Goal: Task Accomplishment & Management: Manage account settings

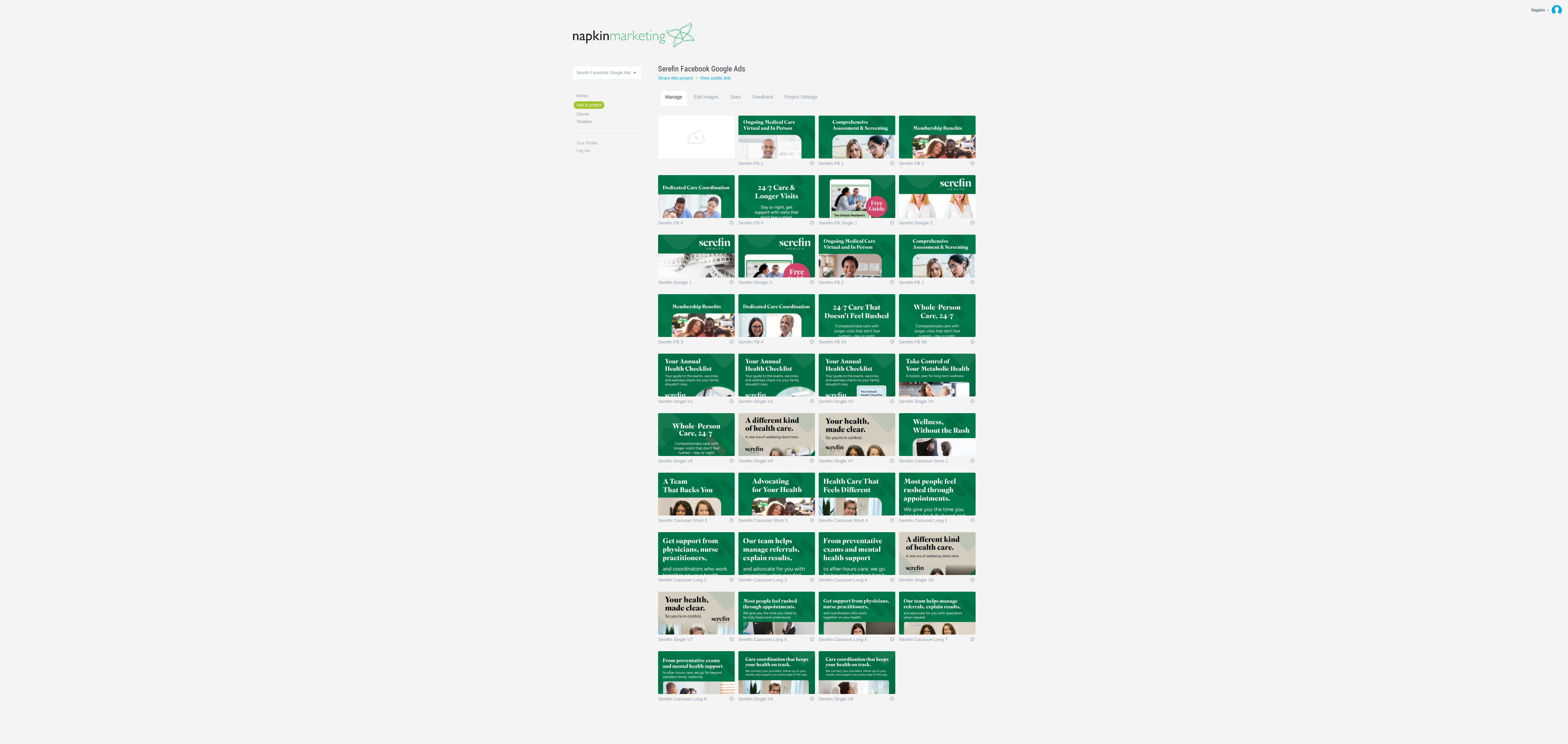
click at [933, 545] on img at bounding box center [937, 554] width 77 height 43
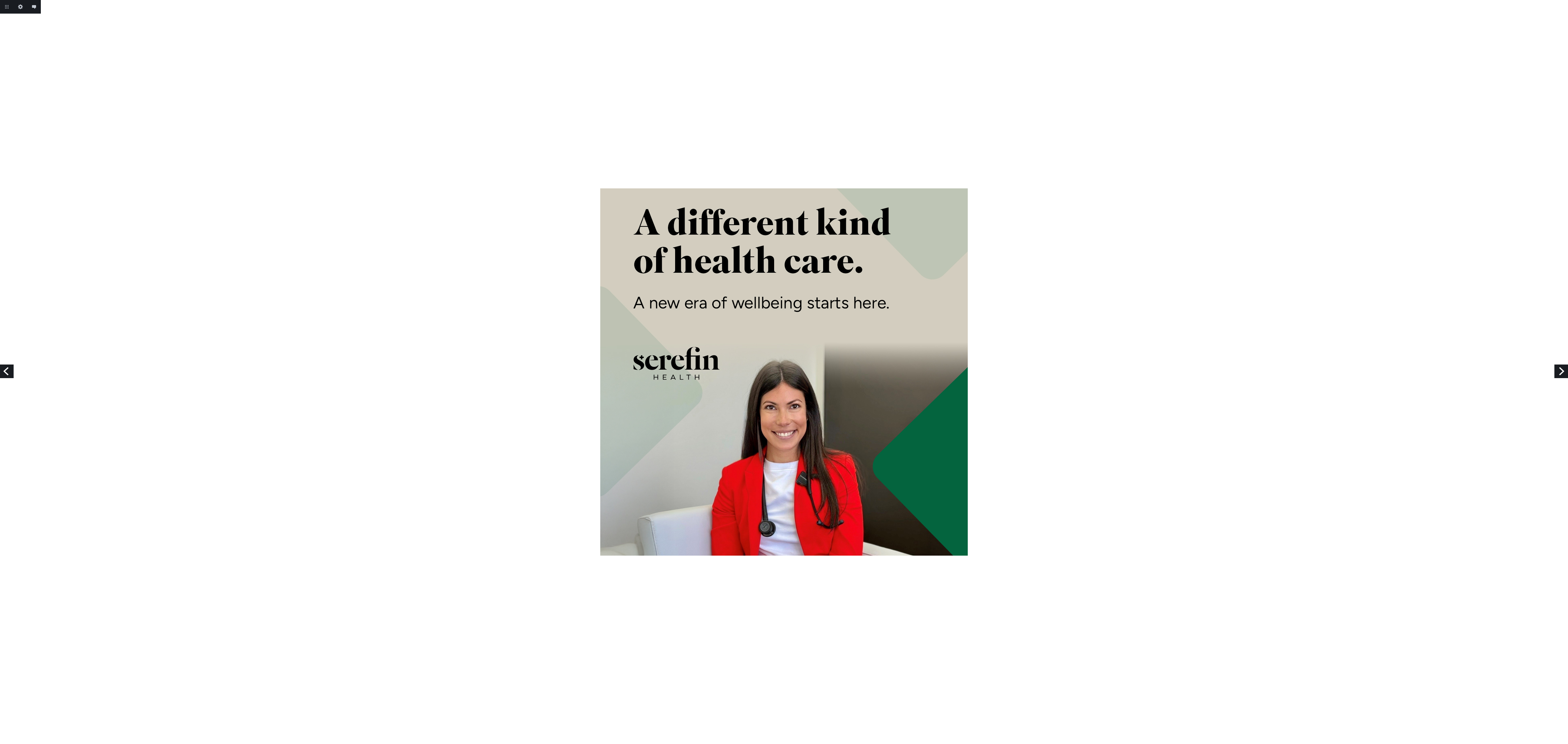
click at [1561, 373] on link "Next" at bounding box center [1561, 371] width 13 height 13
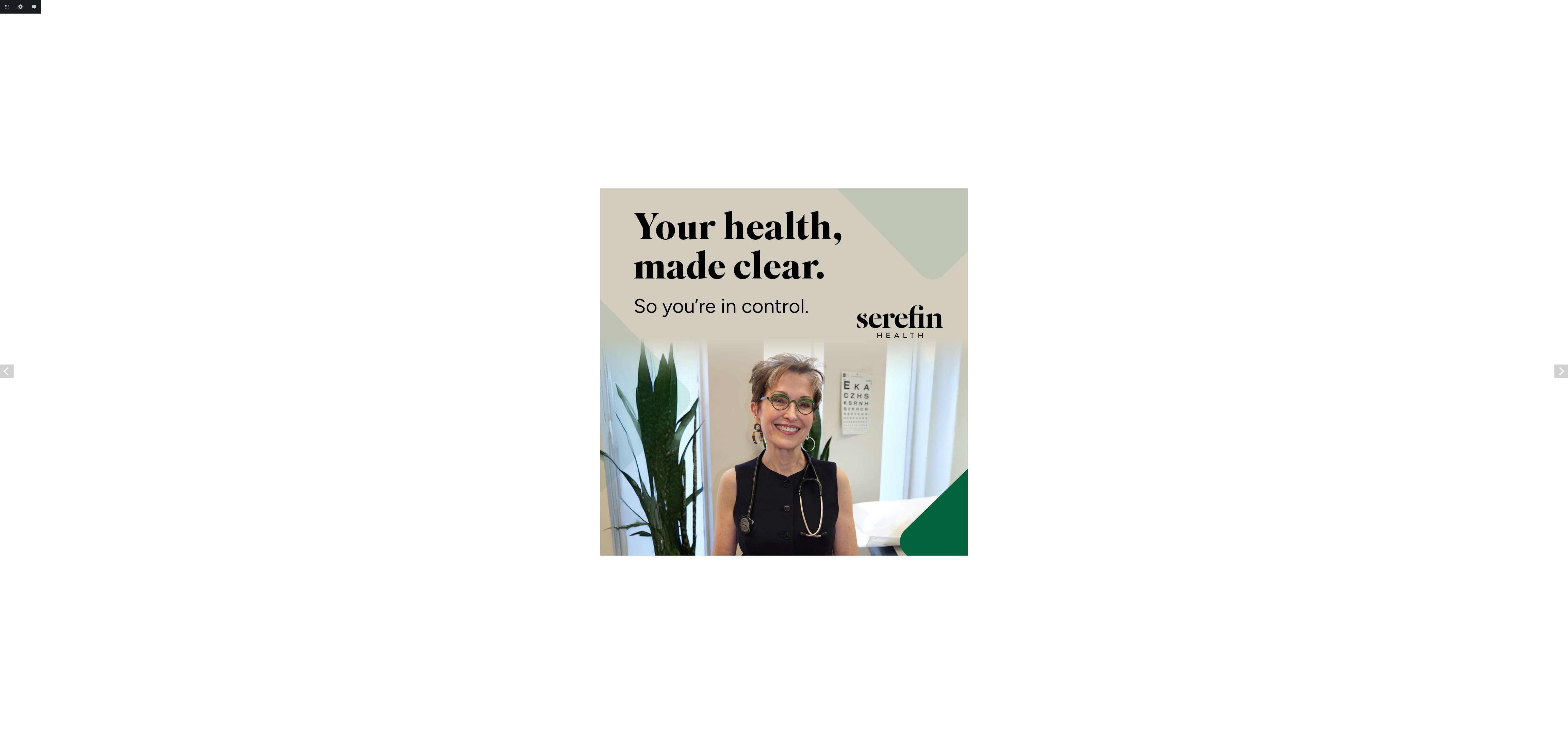
click at [1561, 373] on link "Next" at bounding box center [1561, 371] width 13 height 13
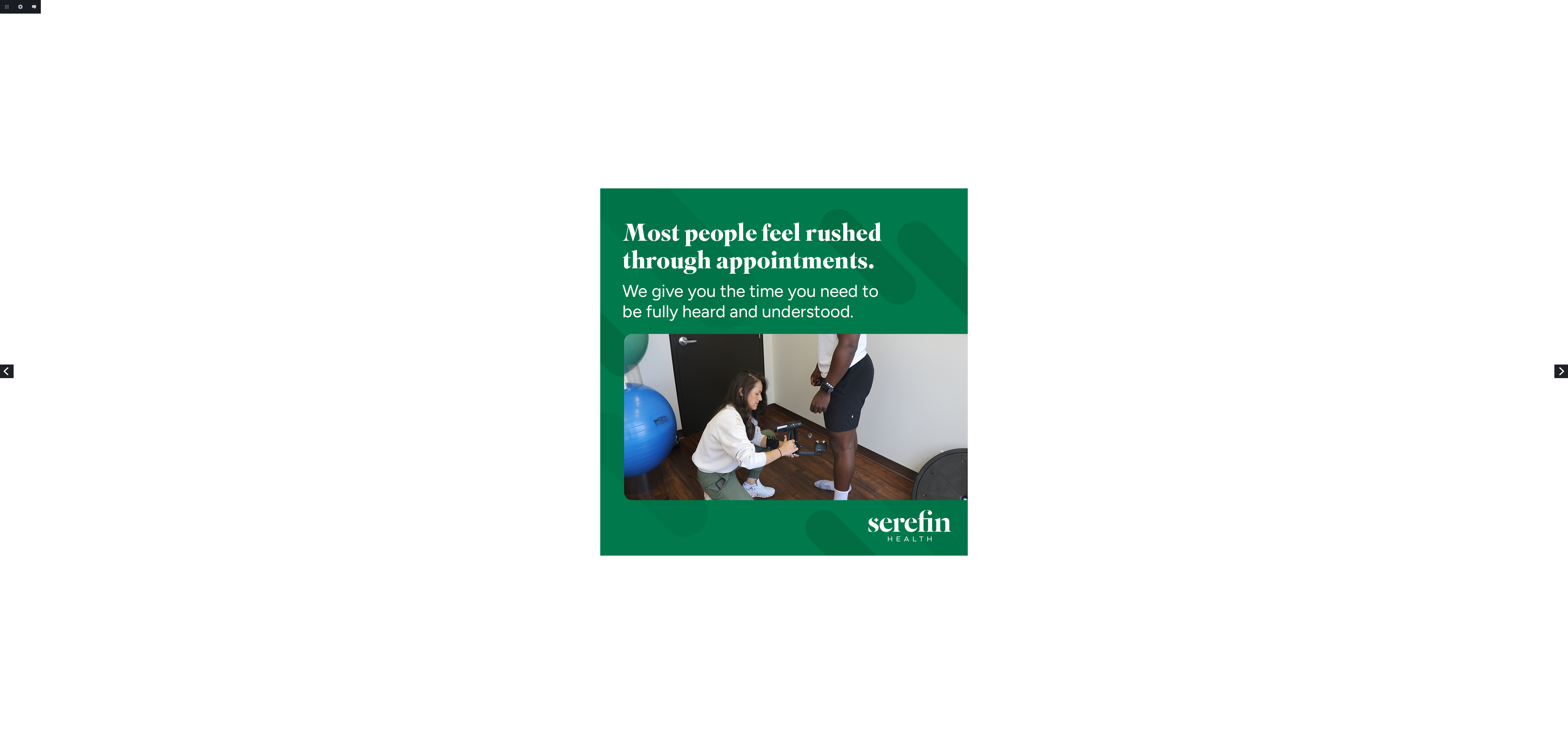
click at [1561, 373] on link "Next" at bounding box center [1561, 371] width 13 height 13
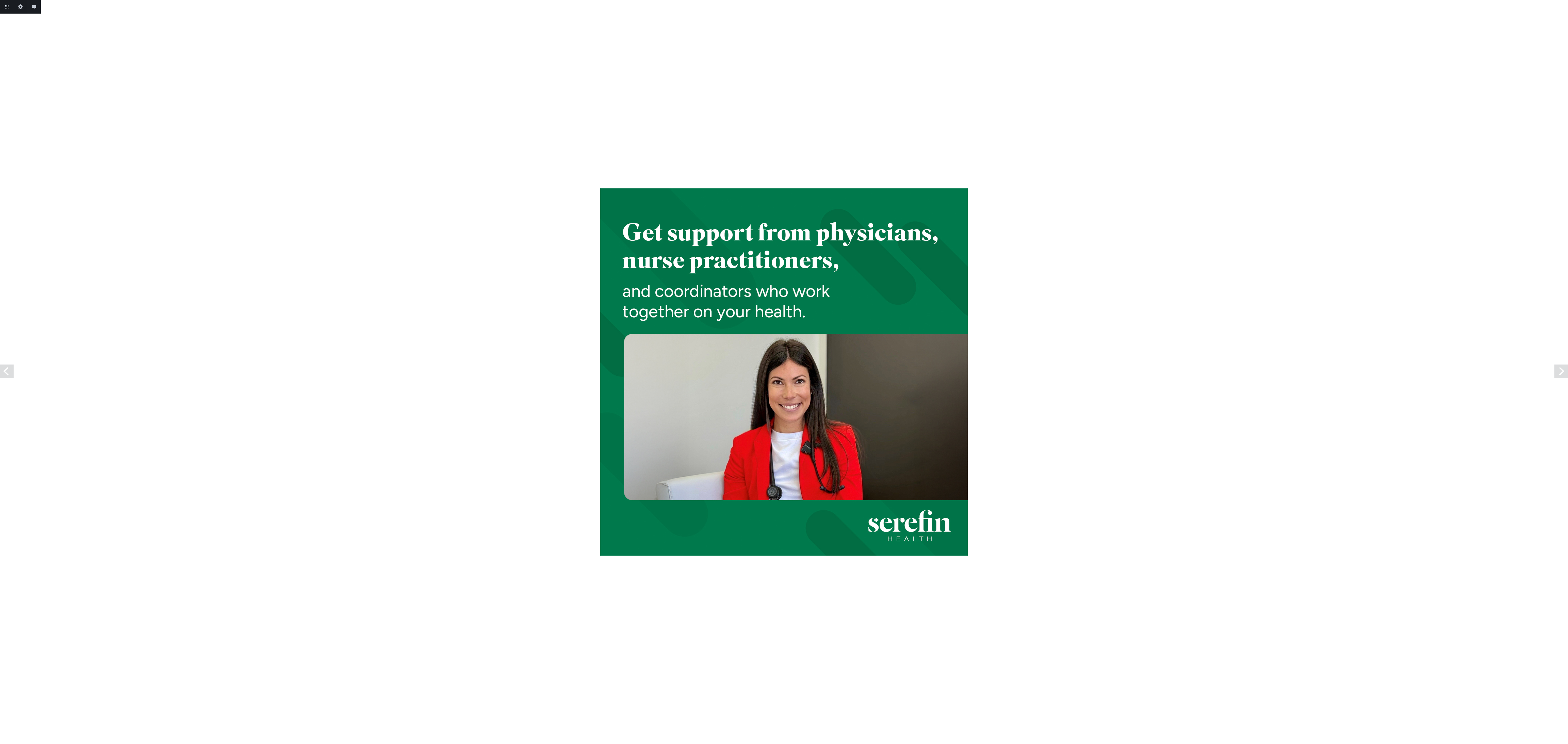
click at [1561, 373] on link "Next" at bounding box center [1561, 371] width 13 height 13
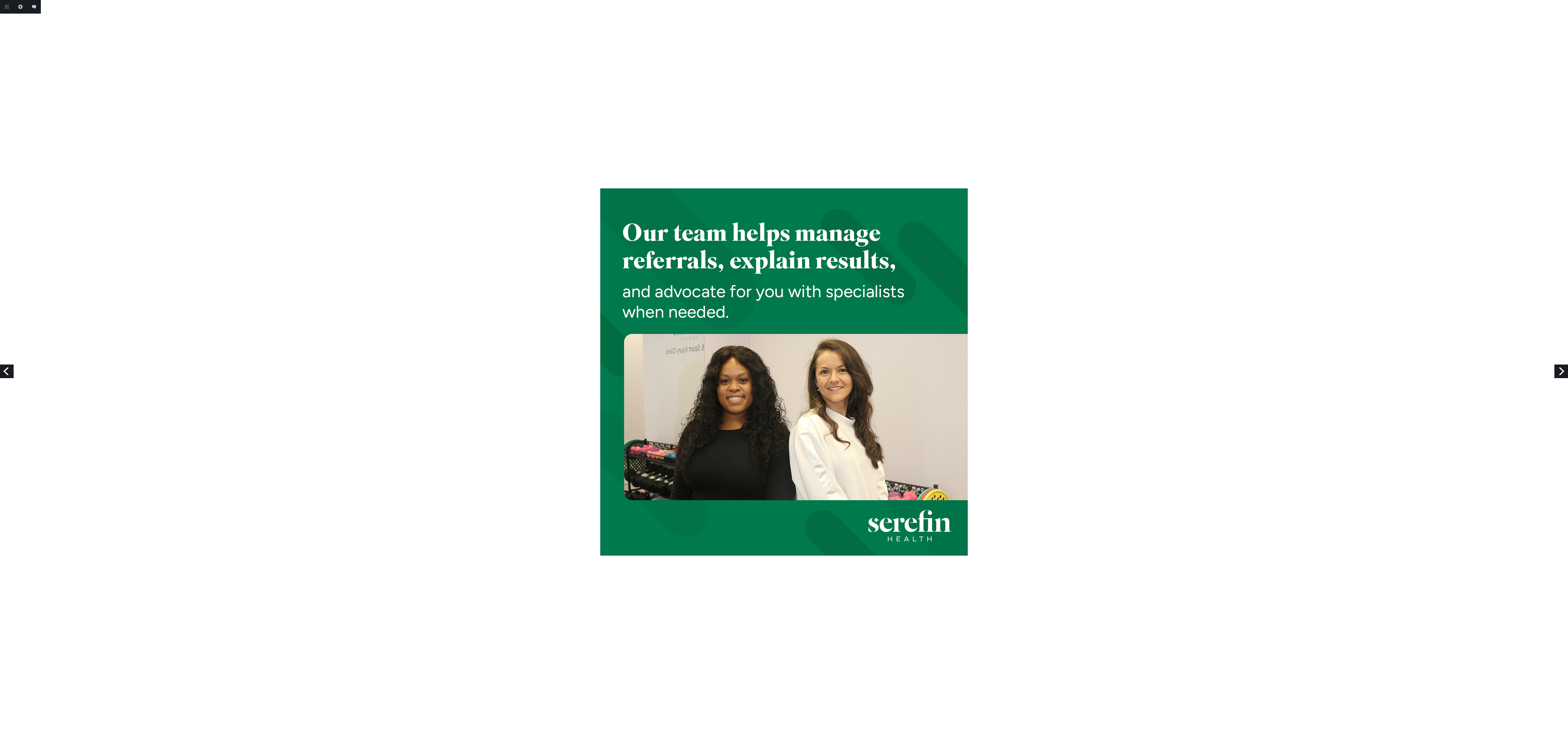
click at [1561, 373] on link "Next" at bounding box center [1561, 371] width 13 height 13
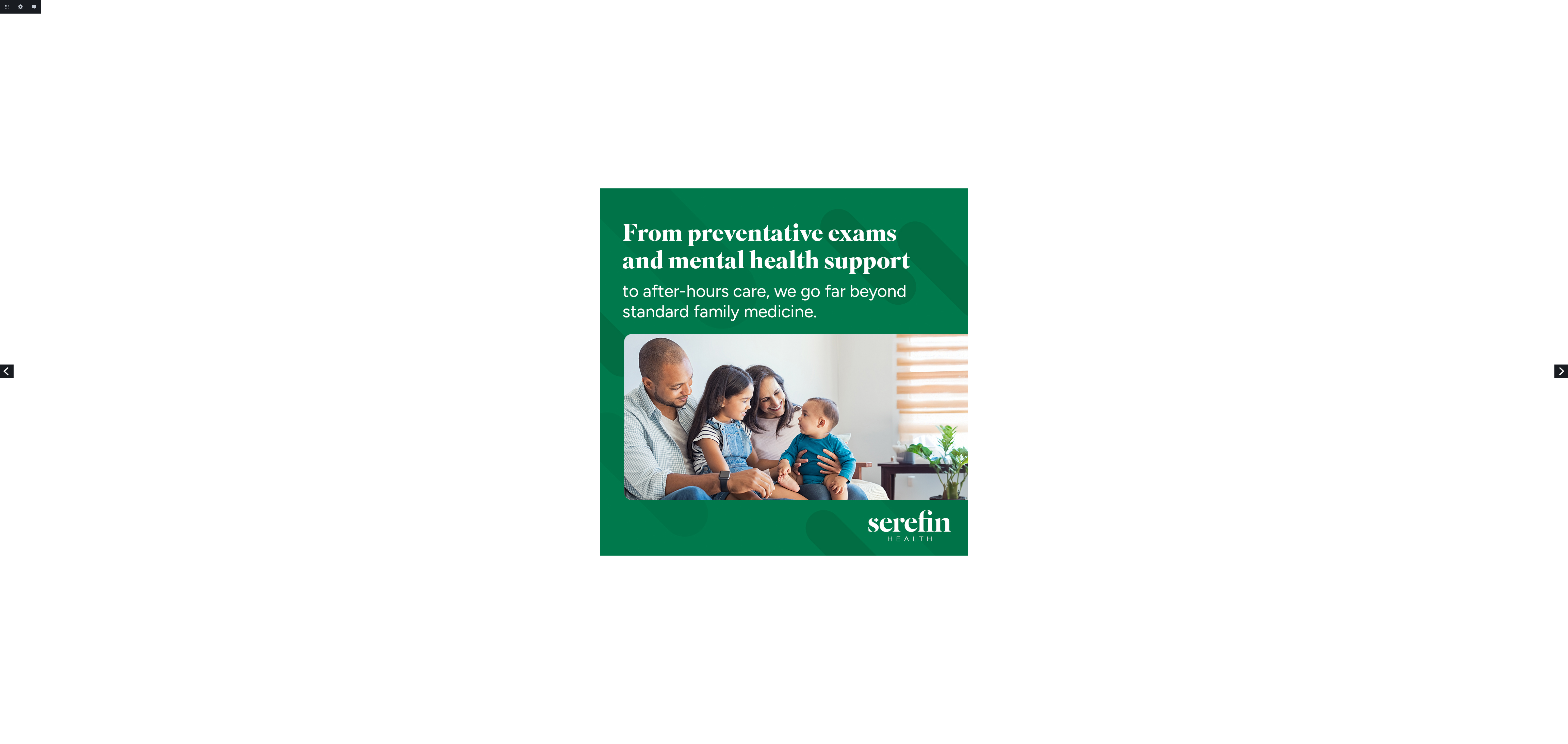
click at [1561, 373] on link "Next" at bounding box center [1561, 371] width 13 height 13
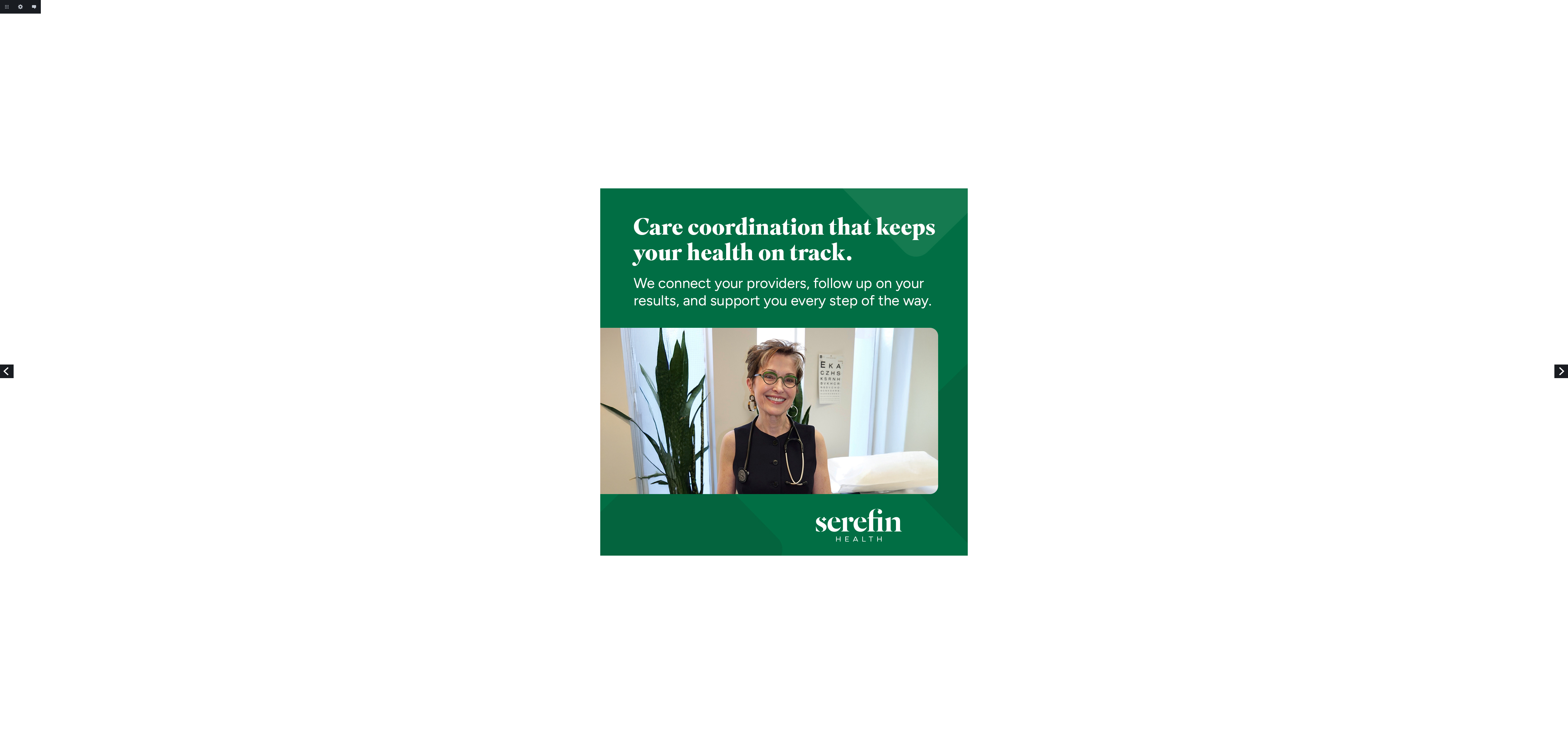
click at [1557, 370] on link "Next" at bounding box center [1561, 371] width 13 height 13
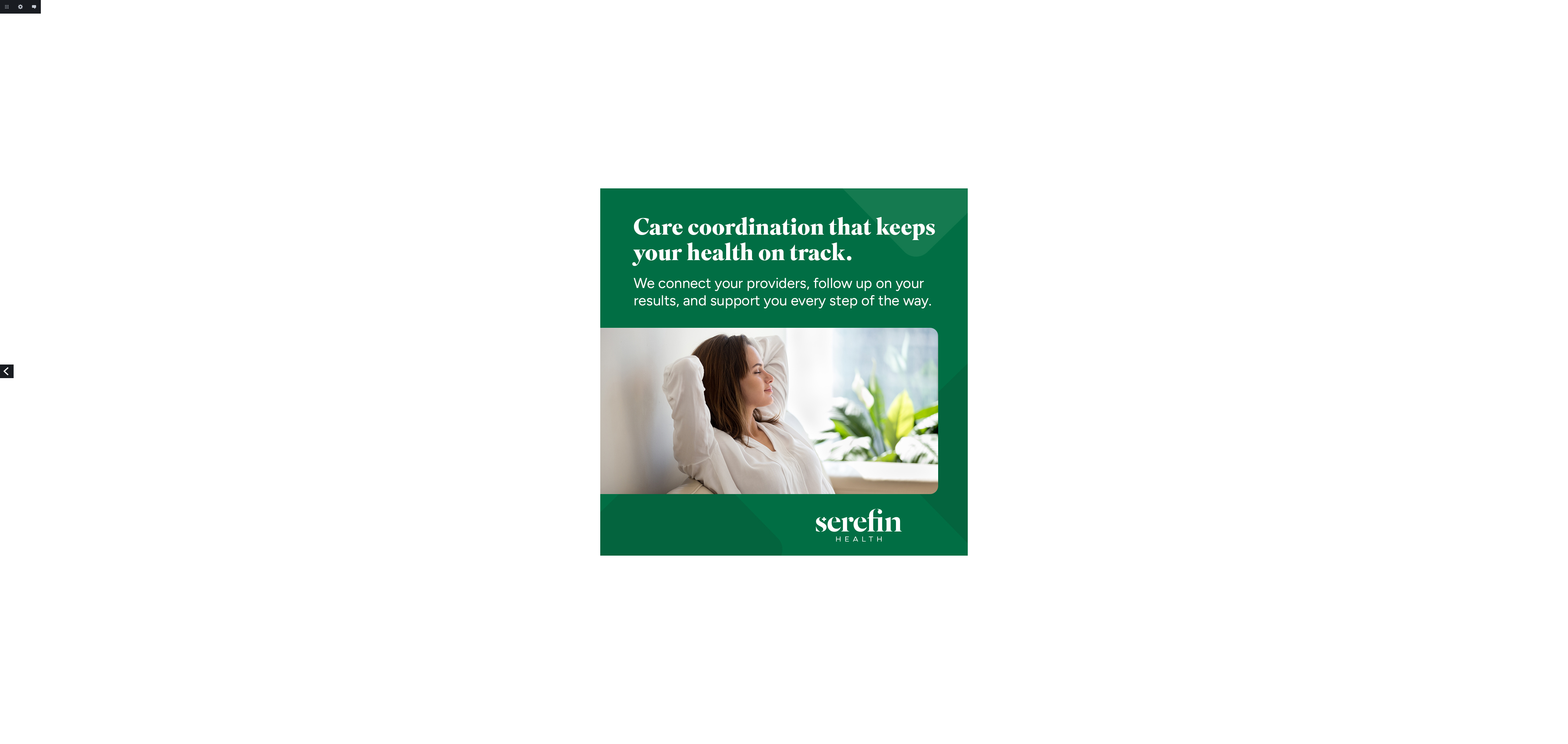
click at [1557, 370] on div at bounding box center [784, 372] width 1568 height 367
click at [4, 368] on link "Previous" at bounding box center [7, 371] width 13 height 13
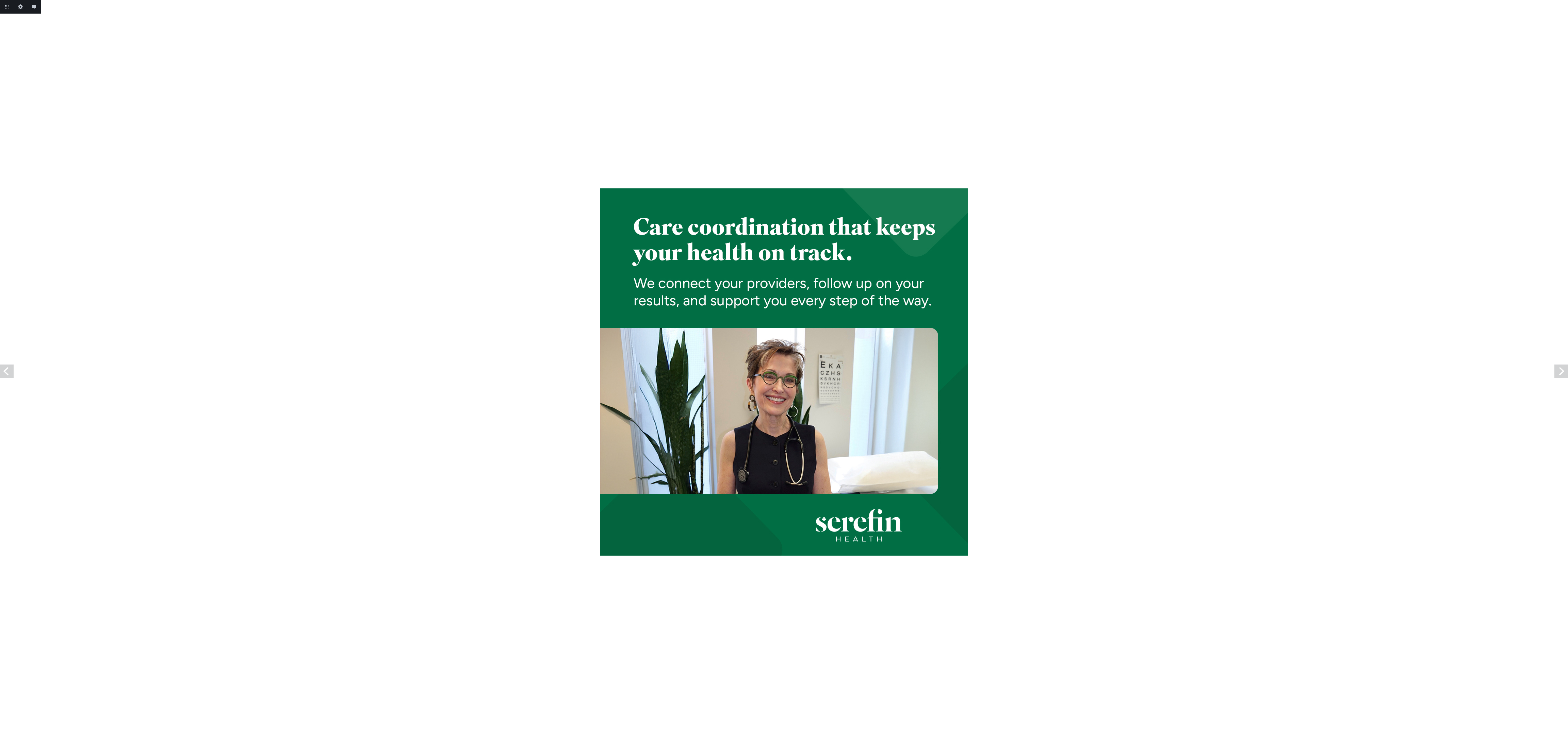
click at [4, 368] on link "Previous" at bounding box center [7, 371] width 13 height 13
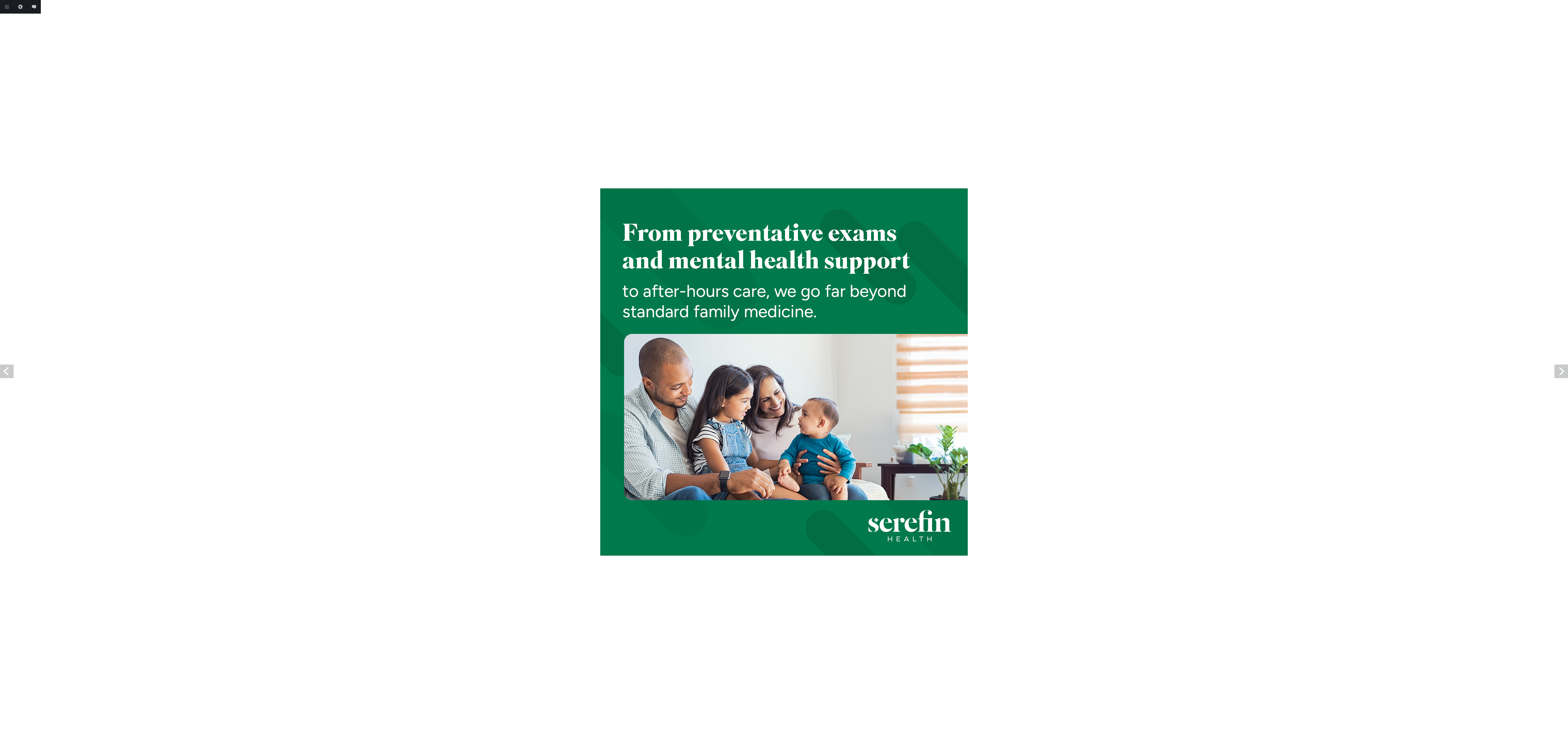
click at [4, 368] on link "Previous" at bounding box center [7, 371] width 13 height 13
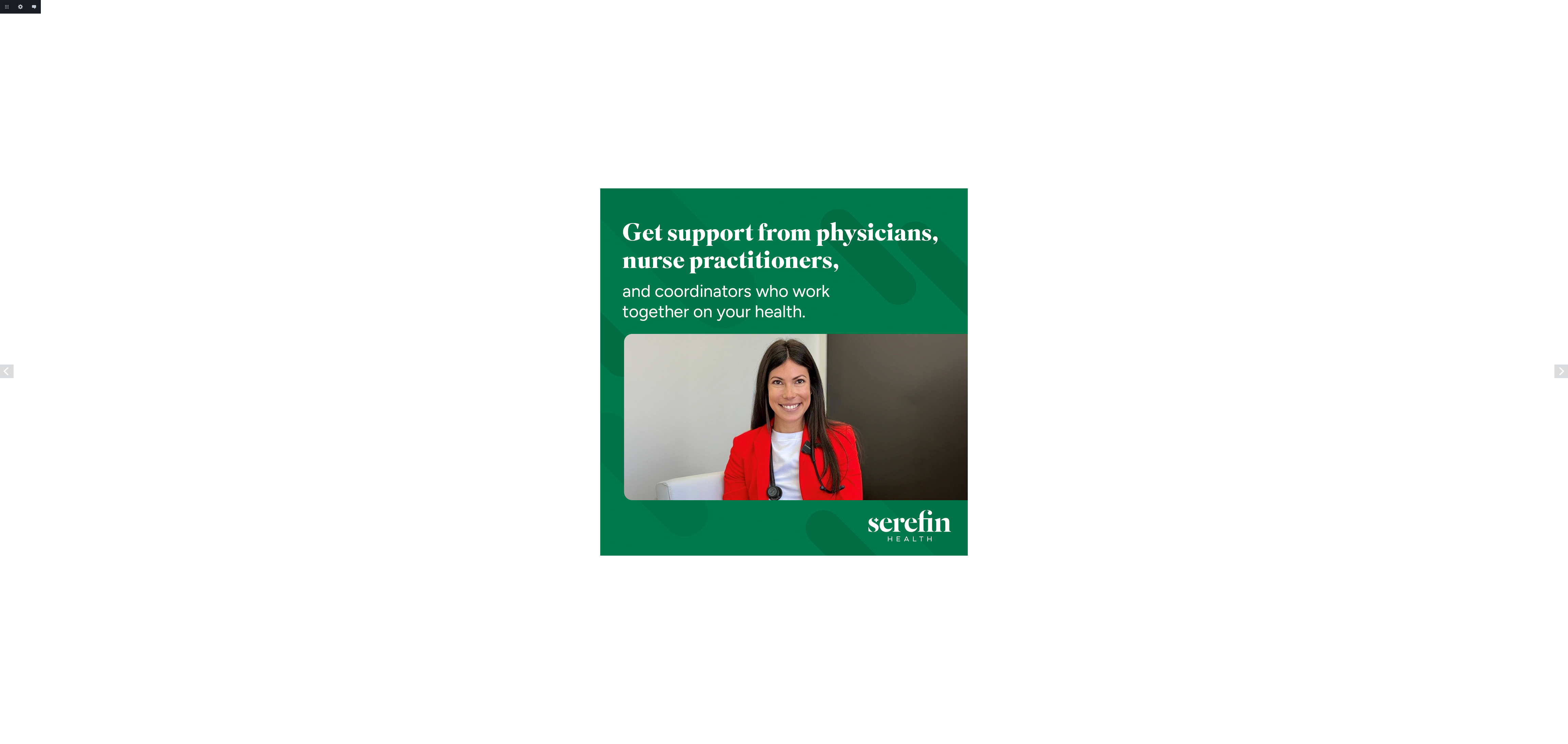
click at [4, 368] on link "Previous" at bounding box center [7, 371] width 13 height 13
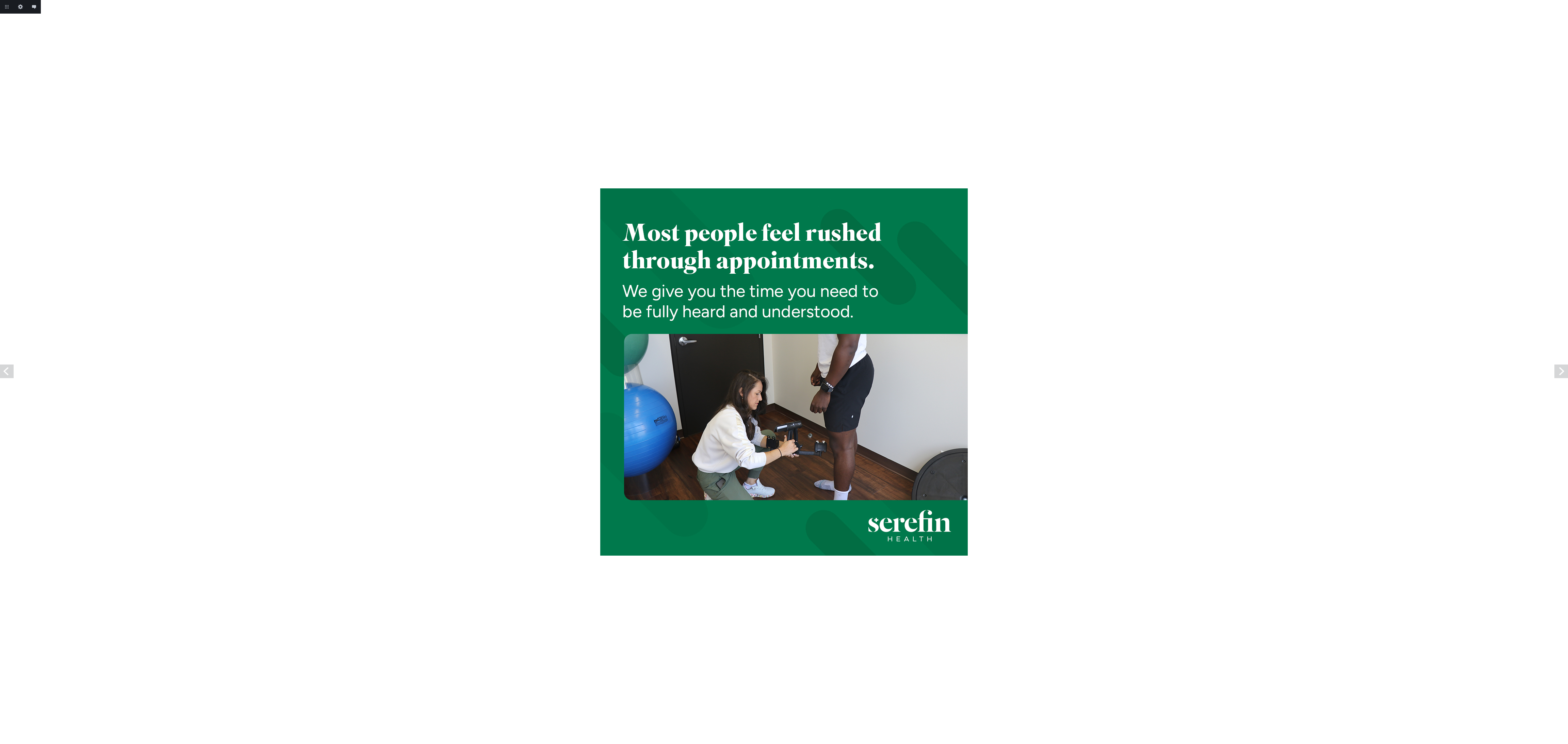
click at [4, 368] on link "Previous" at bounding box center [7, 371] width 13 height 13
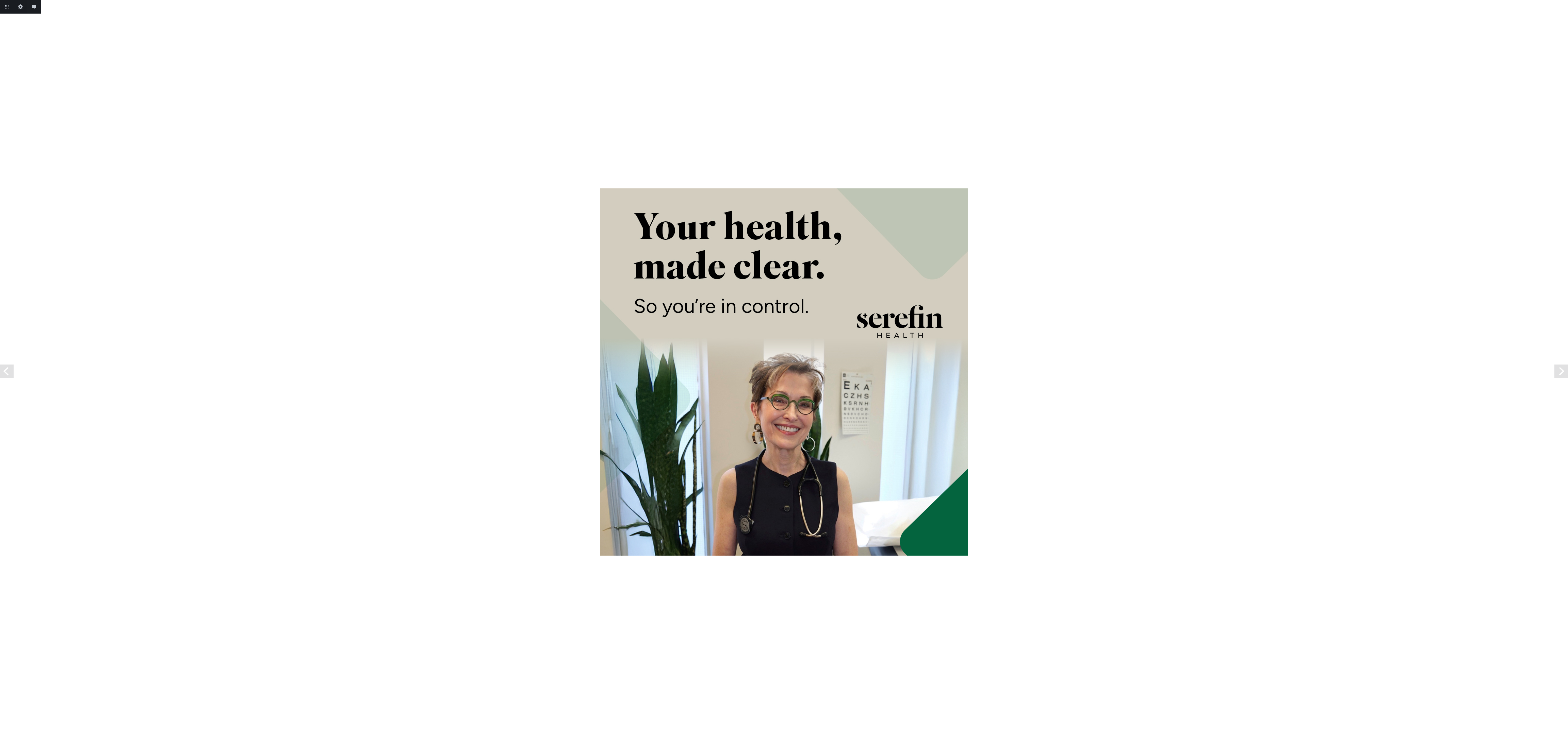
click at [4, 368] on link "Previous" at bounding box center [7, 371] width 13 height 13
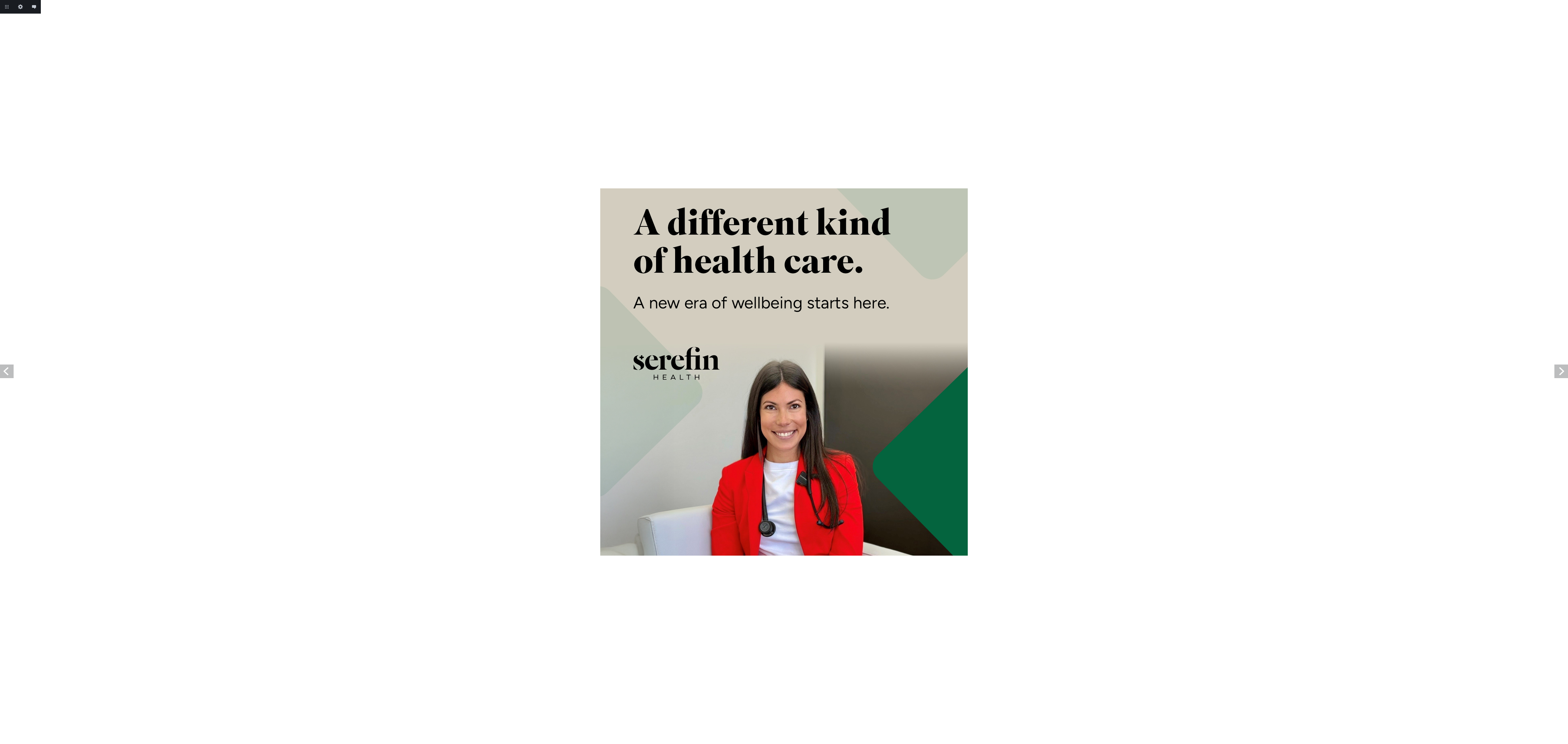
click at [4, 368] on link "Previous" at bounding box center [7, 371] width 13 height 13
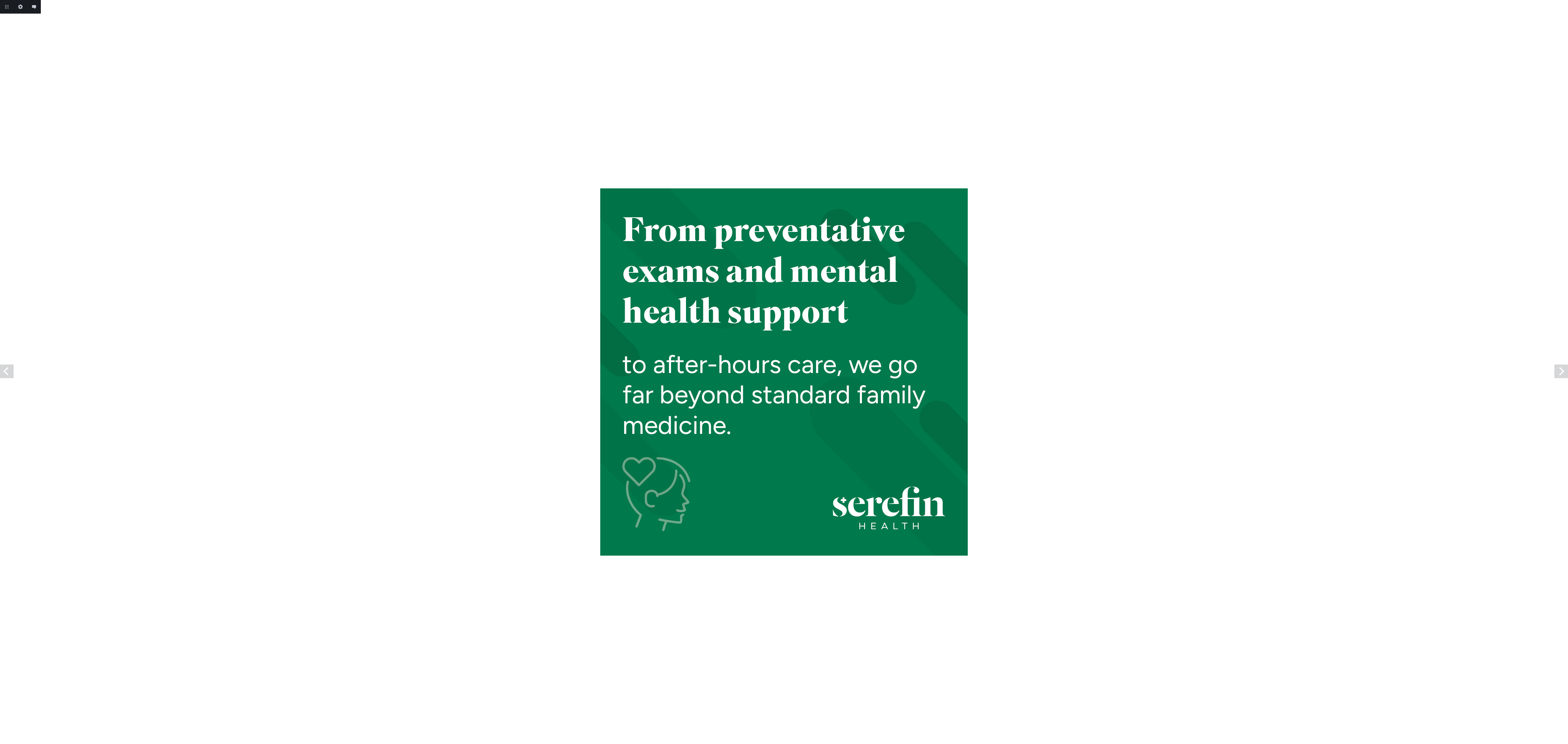
click at [4, 368] on link "Previous" at bounding box center [7, 371] width 13 height 13
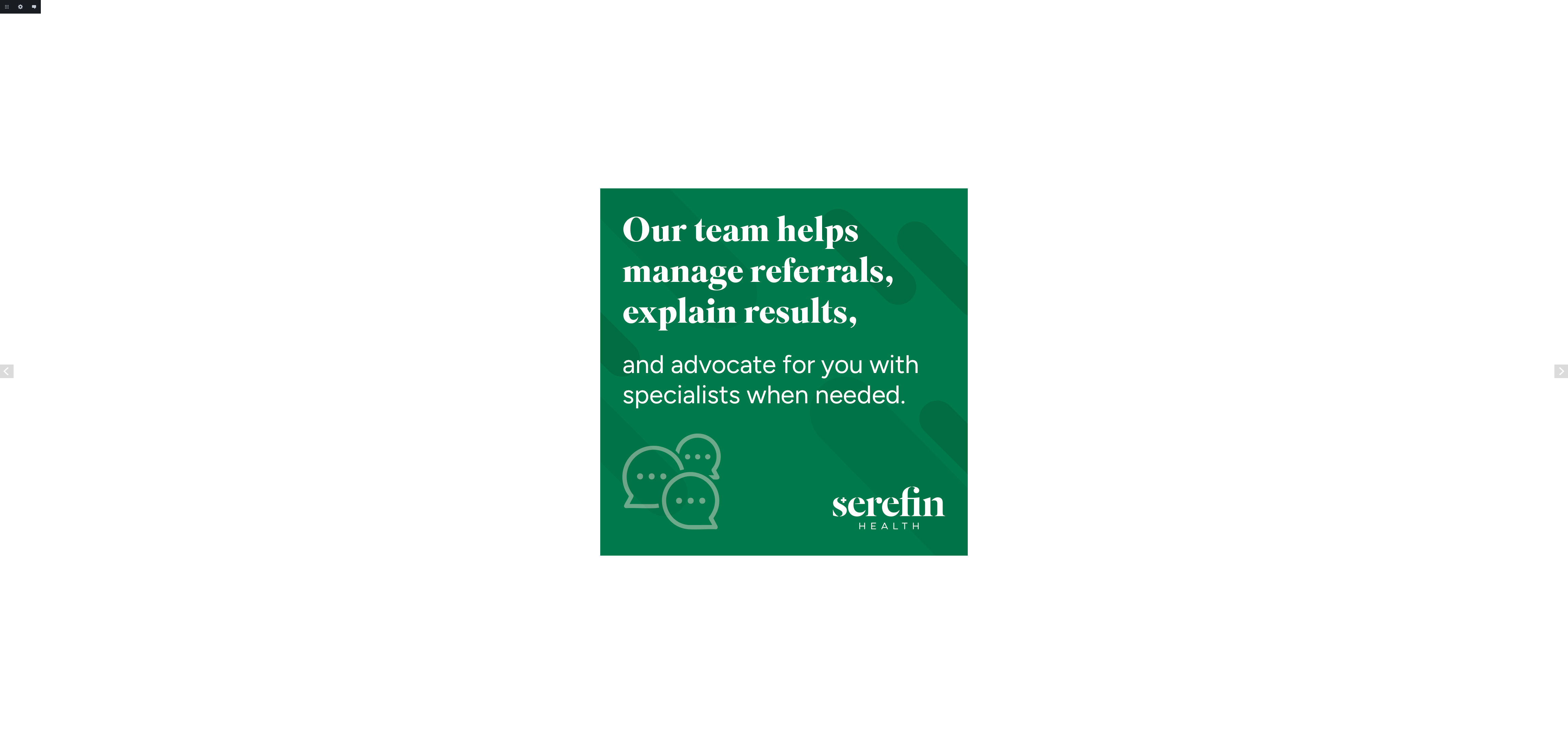
click at [4, 368] on link "Previous" at bounding box center [7, 371] width 13 height 13
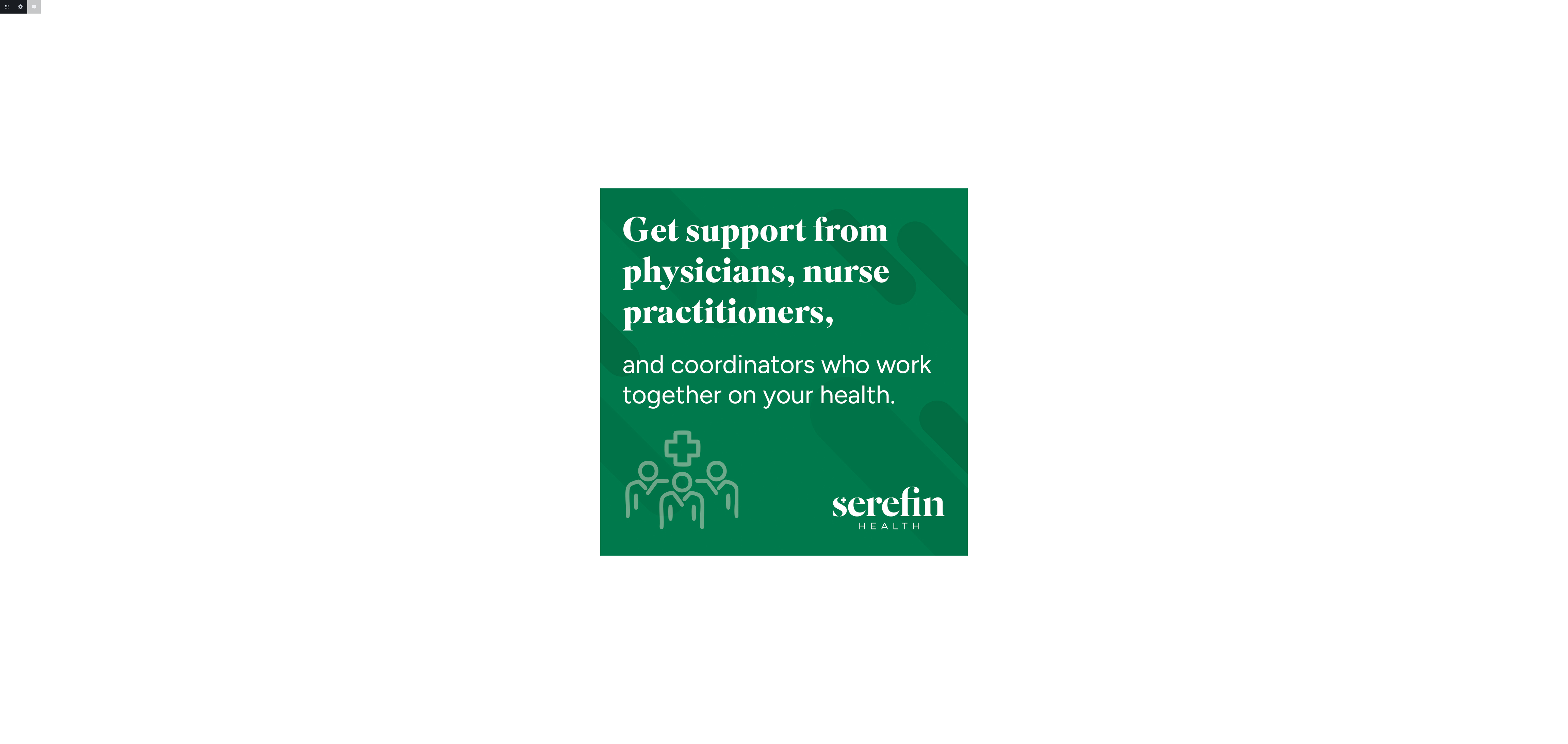
click at [4, 368] on body "Add annotation Cancel Return to project Edit this image Add annotation" at bounding box center [784, 372] width 1568 height 744
click at [4, 368] on link "Previous" at bounding box center [7, 371] width 13 height 13
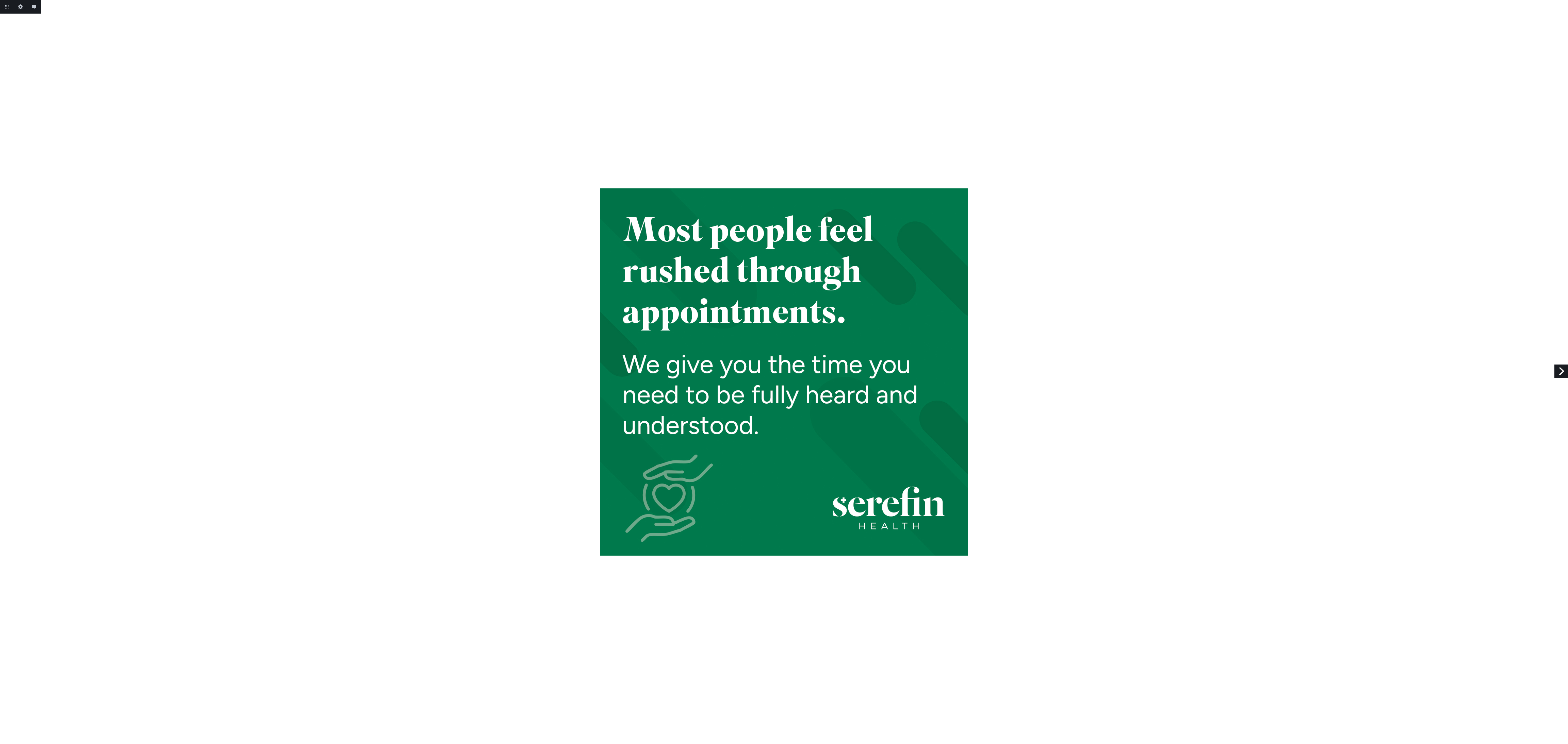
click at [1567, 369] on link "Next" at bounding box center [1561, 371] width 13 height 13
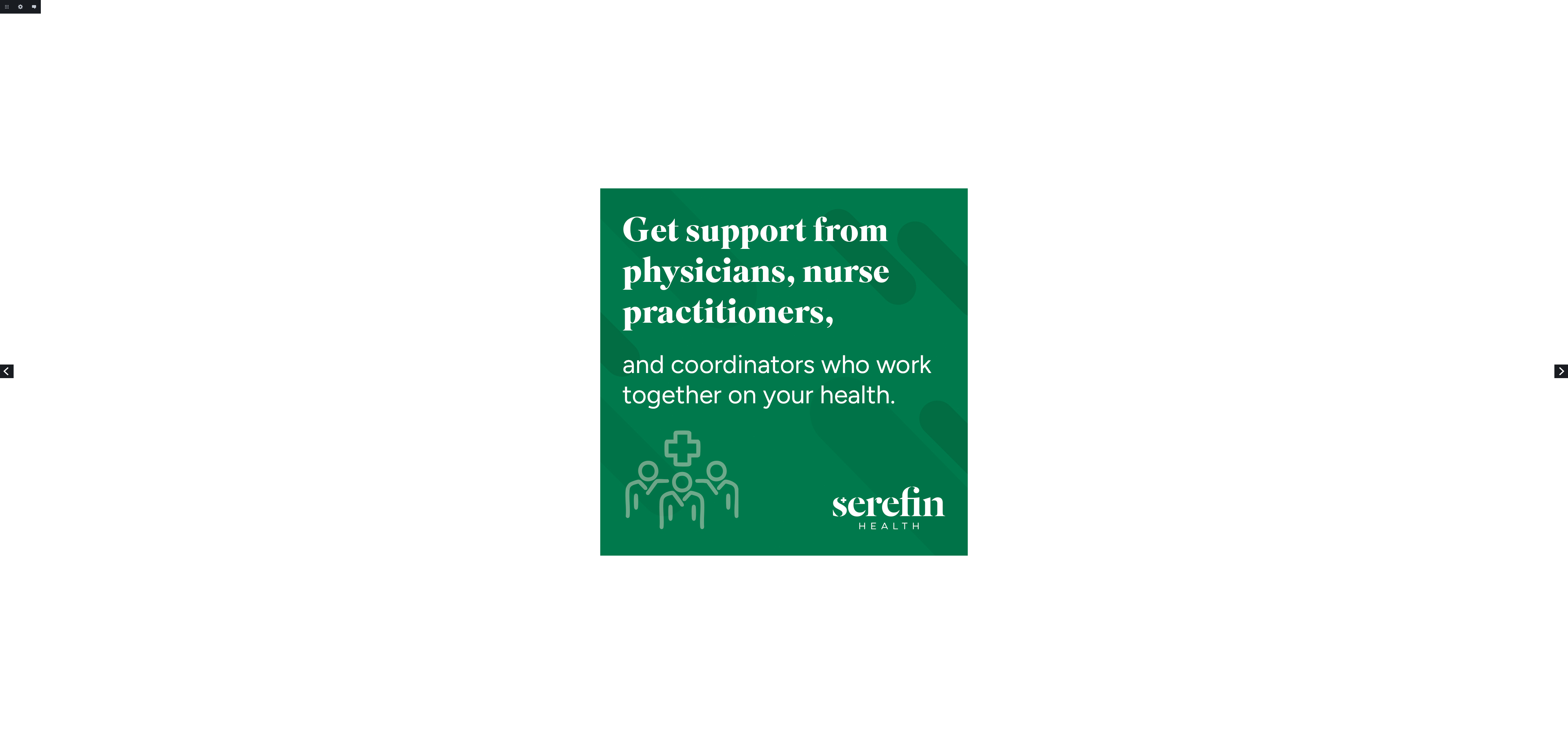
click at [1566, 367] on link "Next" at bounding box center [1561, 371] width 13 height 13
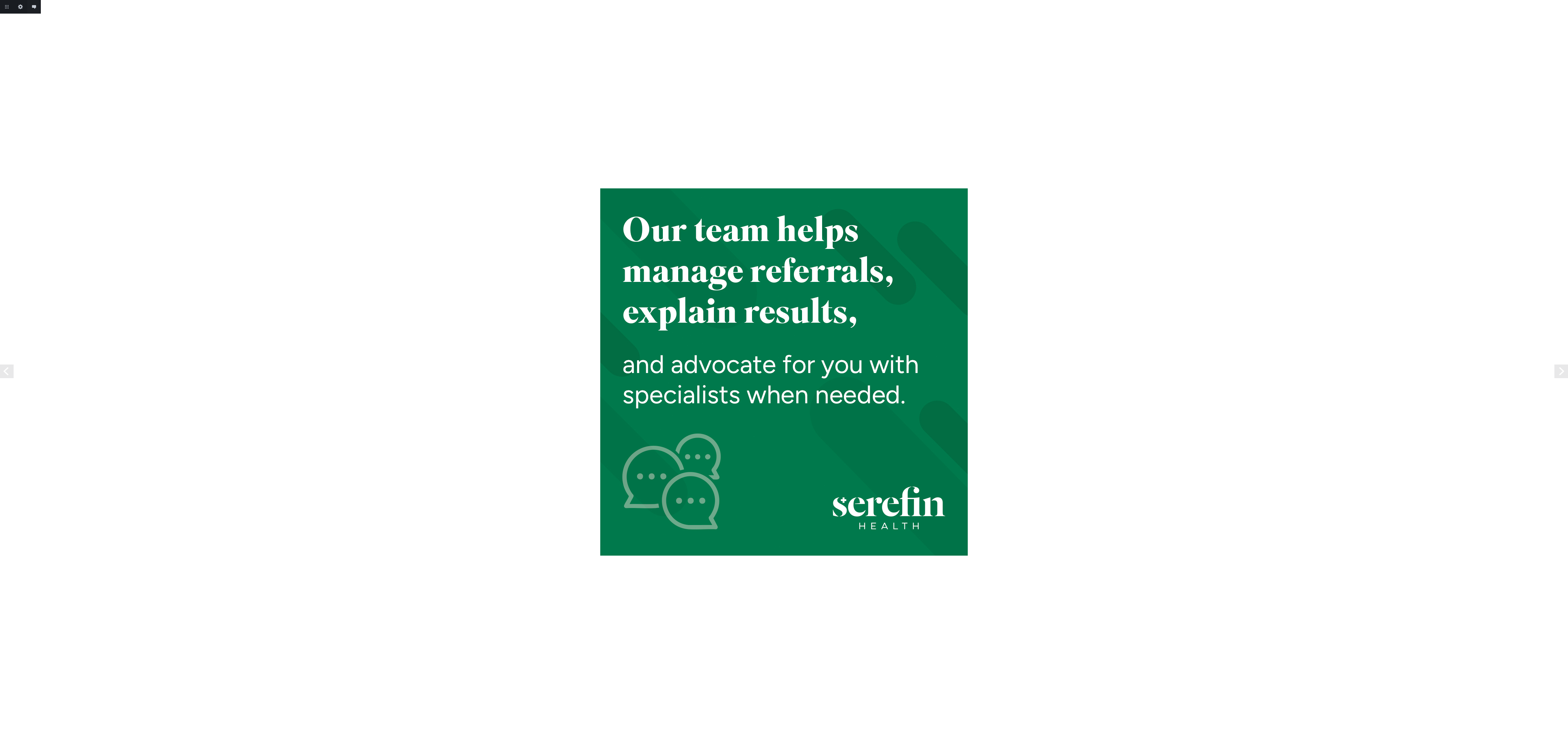
click at [1566, 367] on link "Next" at bounding box center [1561, 371] width 13 height 13
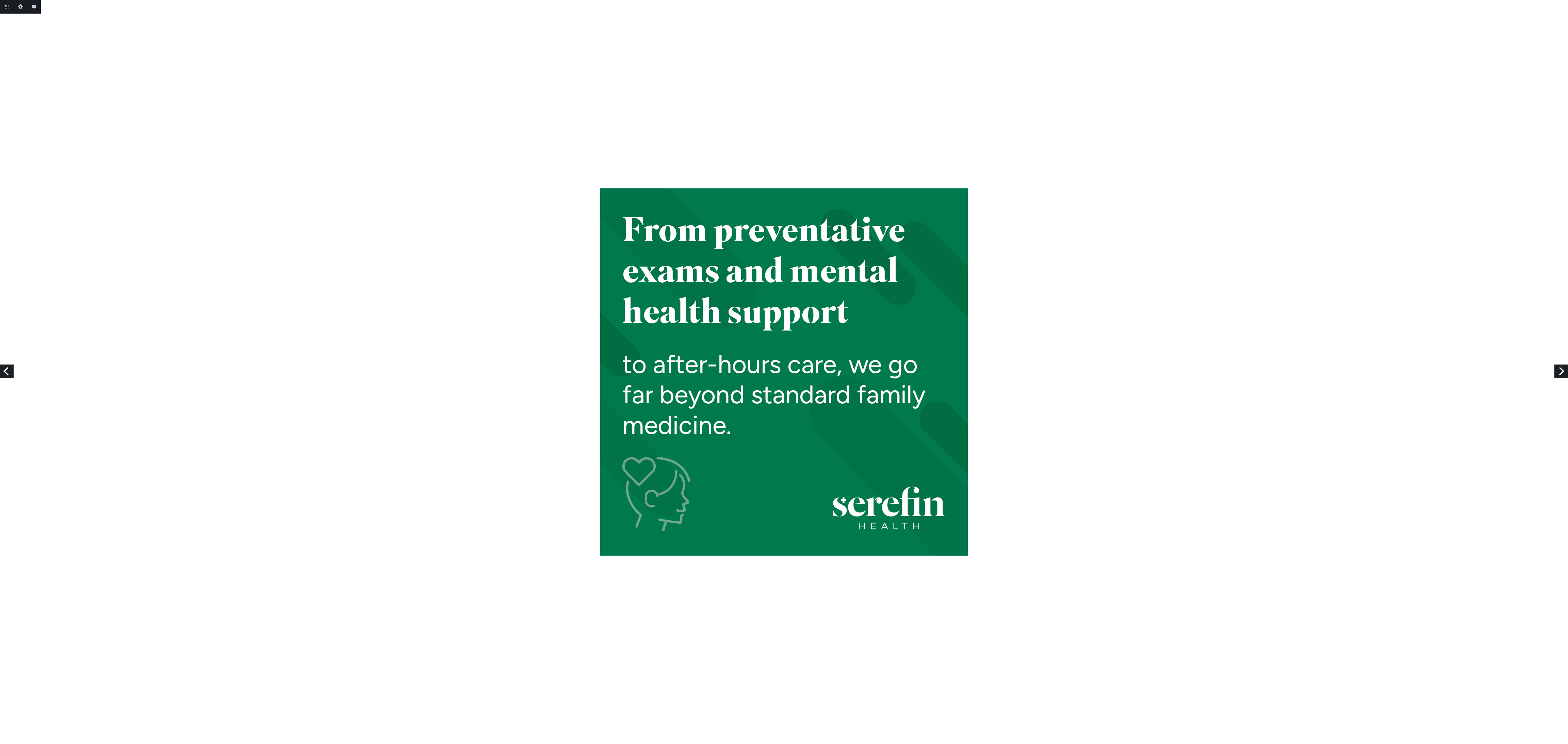
click at [1566, 367] on link "Next" at bounding box center [1561, 371] width 13 height 13
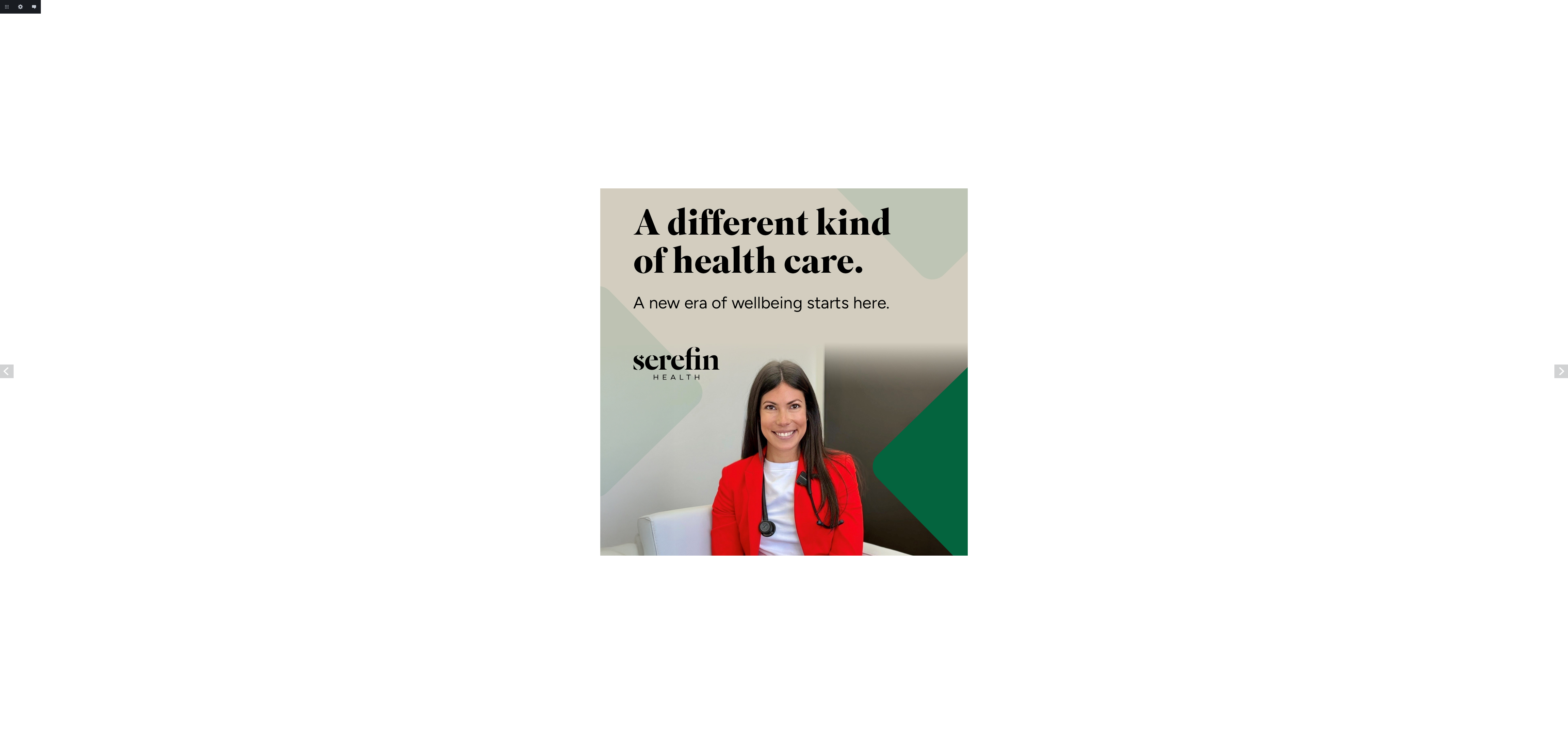
click at [1566, 367] on link "Next" at bounding box center [1561, 371] width 13 height 13
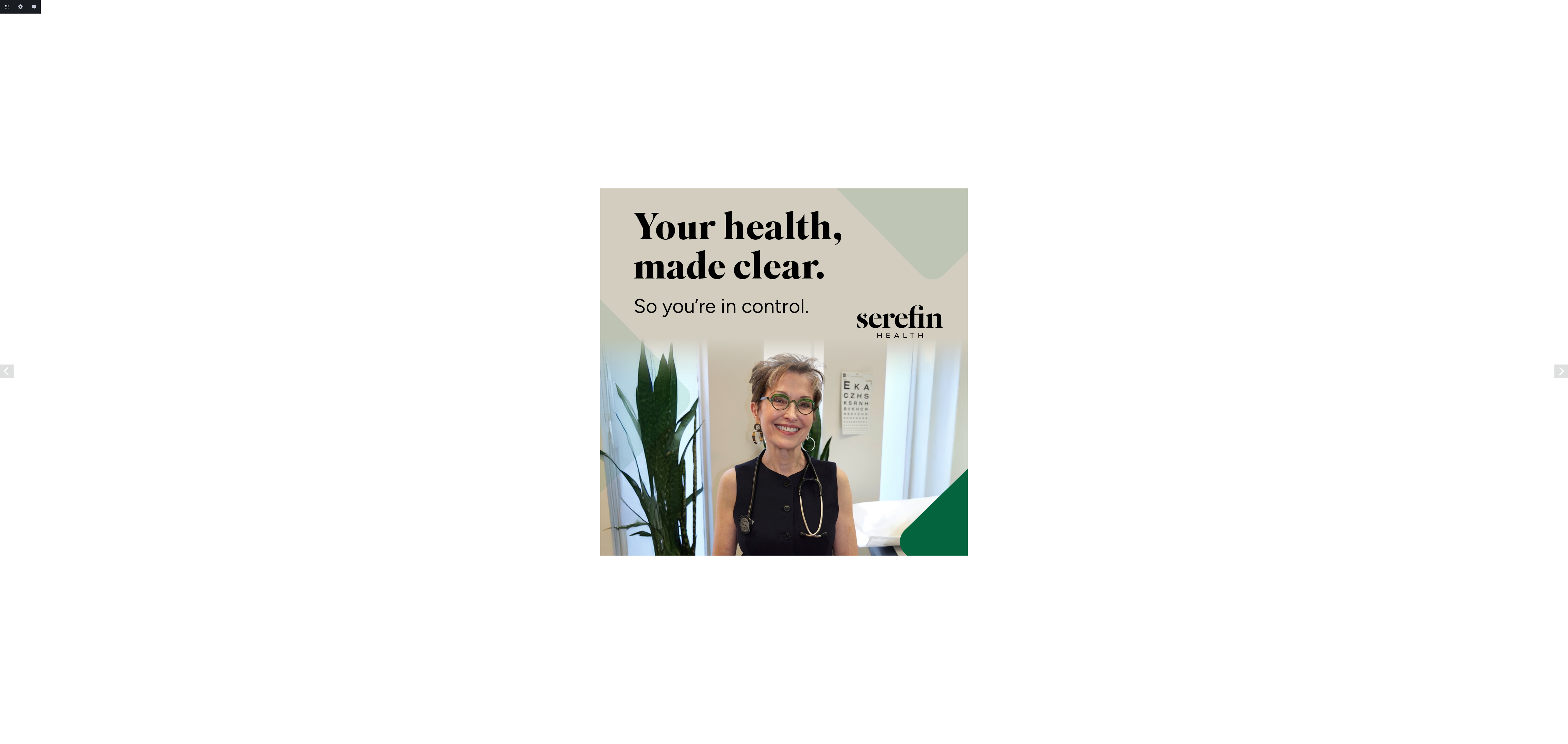
click at [1566, 367] on link "Next" at bounding box center [1561, 371] width 13 height 13
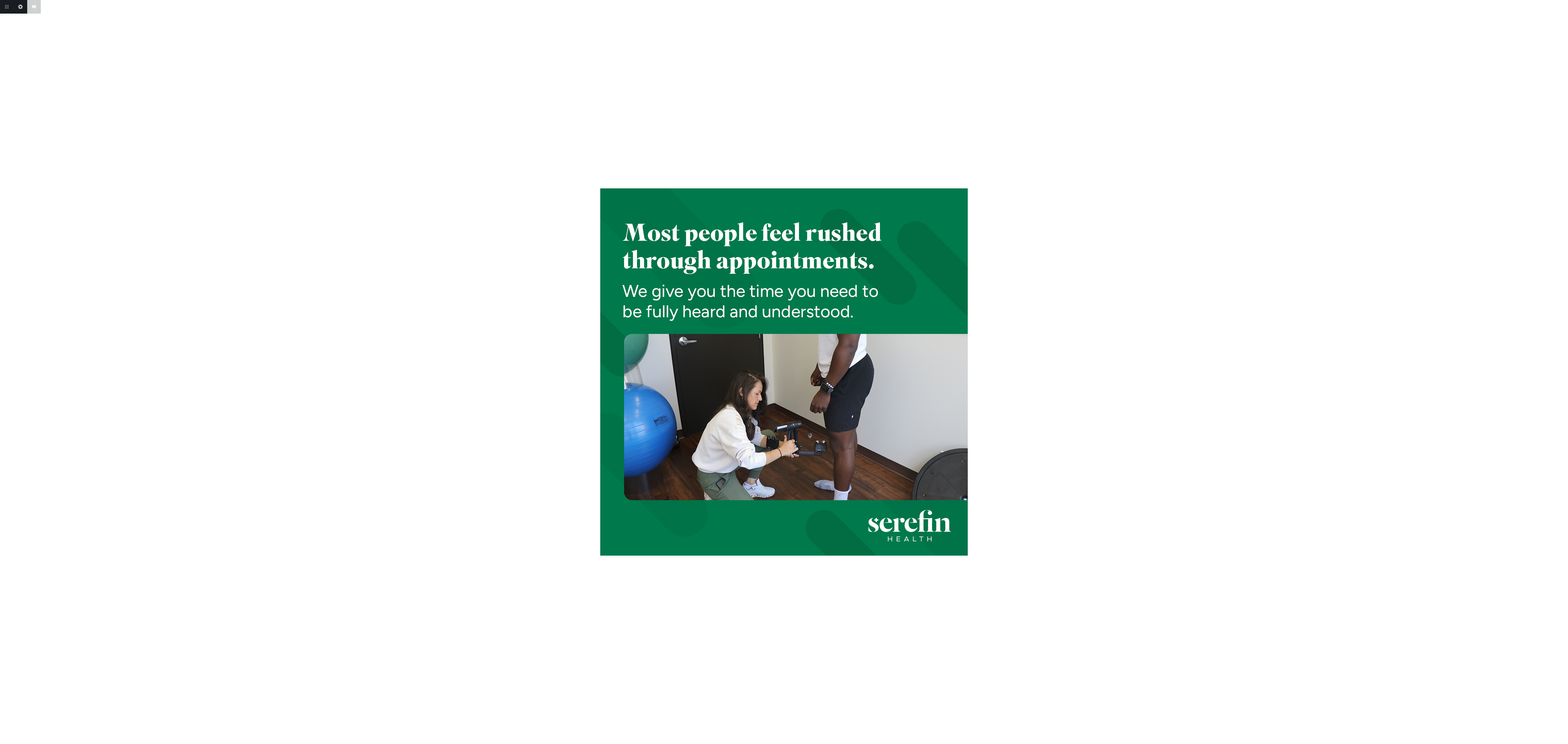
click at [1566, 367] on body "Add annotation Cancel Return to project Edit this image Add annotation" at bounding box center [784, 372] width 1568 height 744
click at [1566, 367] on link "Next" at bounding box center [1561, 371] width 13 height 13
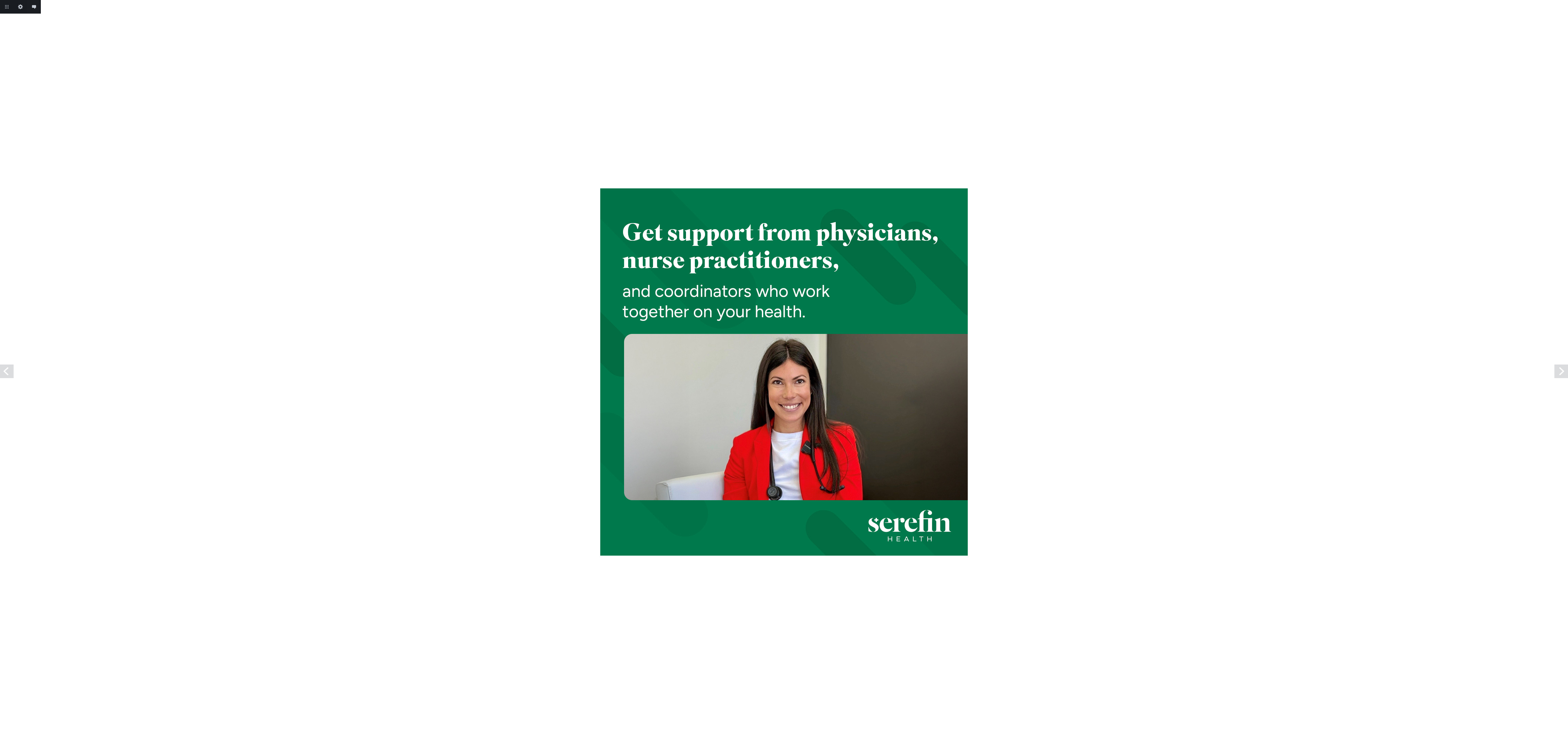
click at [1566, 367] on link "Next" at bounding box center [1561, 371] width 13 height 13
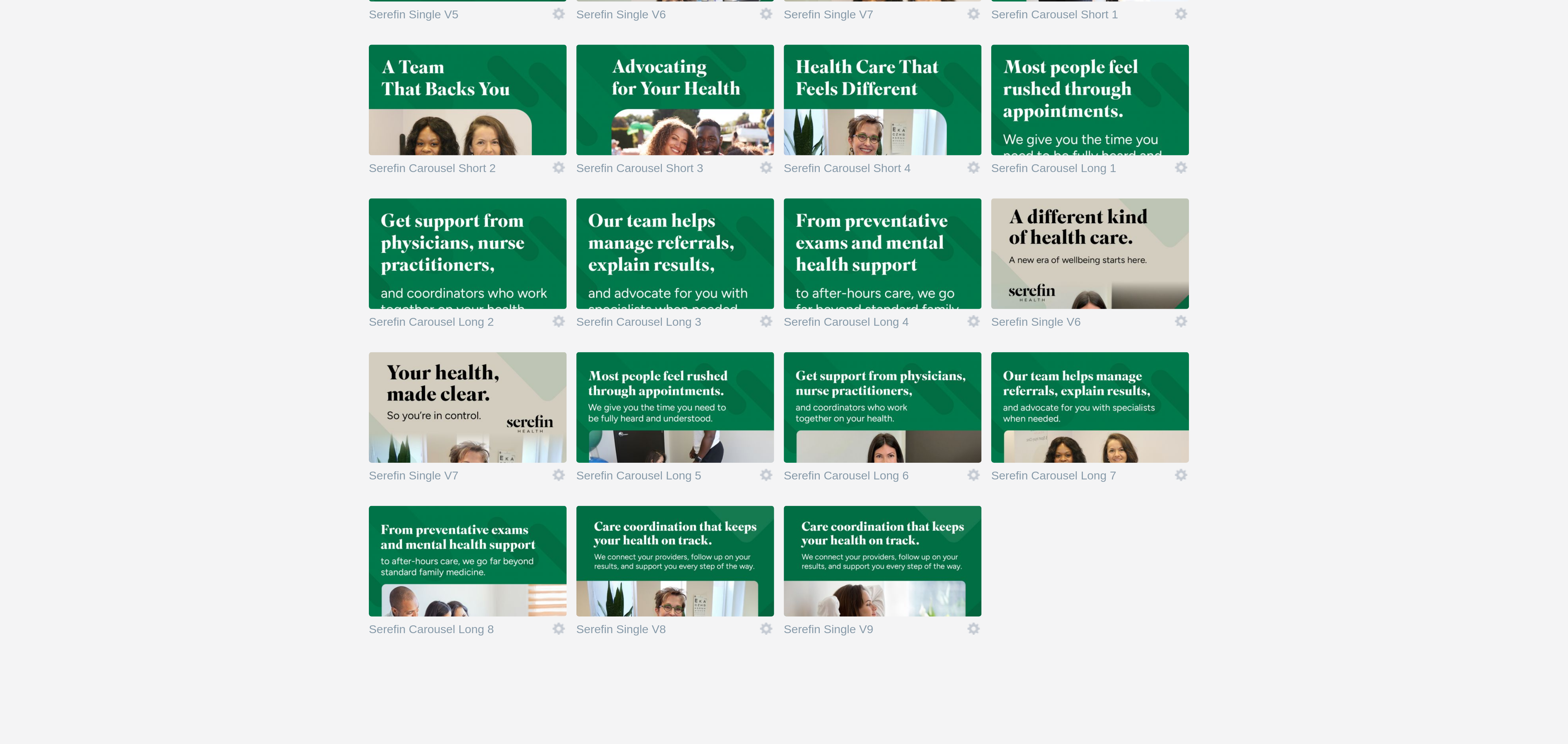
click at [936, 499] on img at bounding box center [937, 494] width 77 height 43
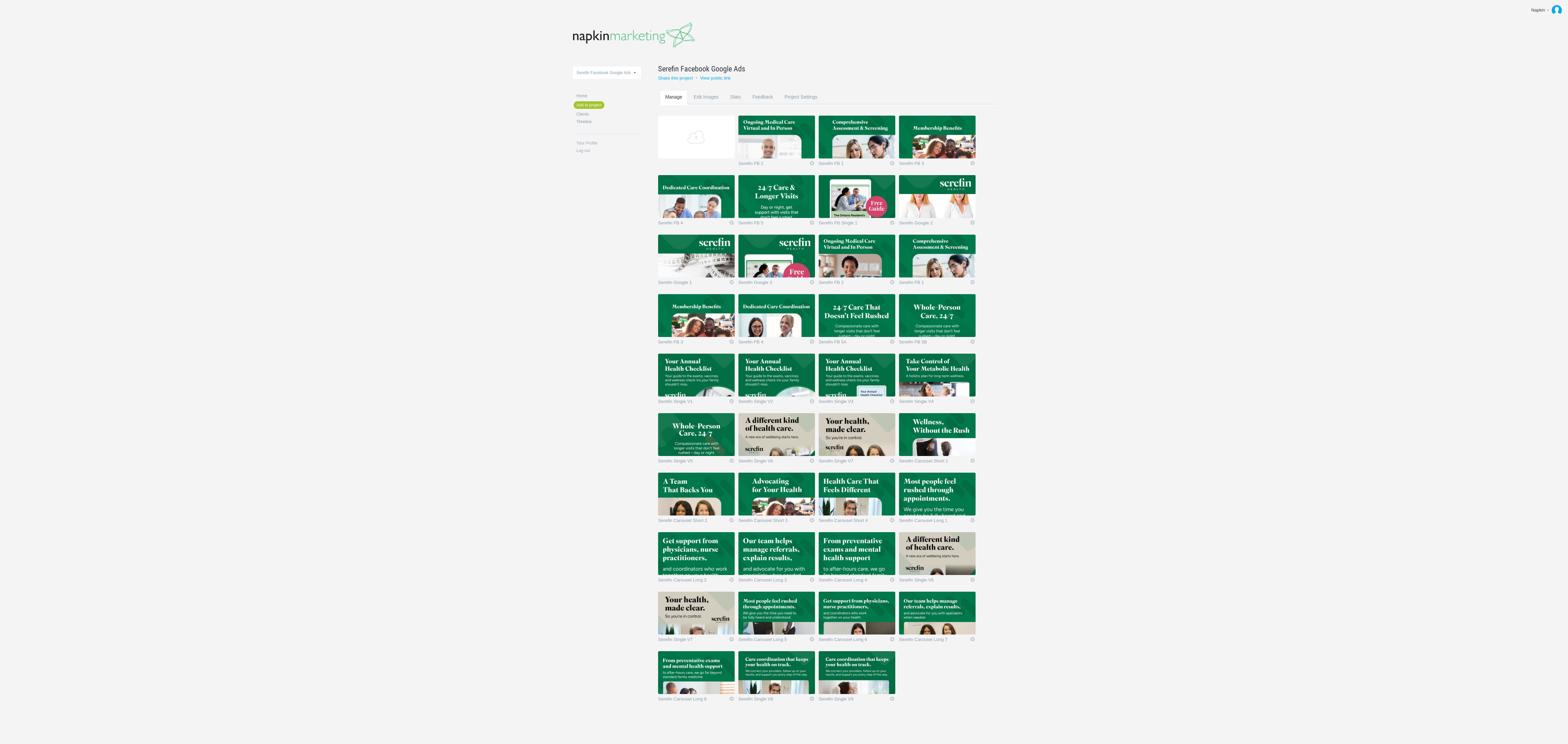
click at [864, 676] on img at bounding box center [857, 673] width 77 height 43
click at [851, 672] on img at bounding box center [857, 673] width 77 height 43
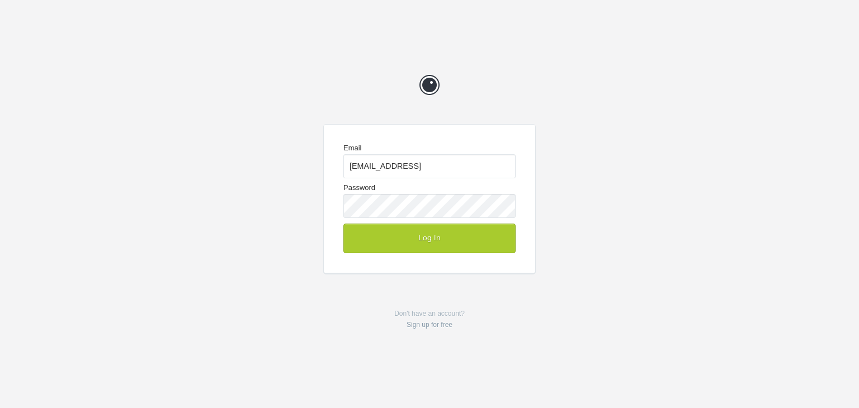
type input "[EMAIL_ADDRESS]"
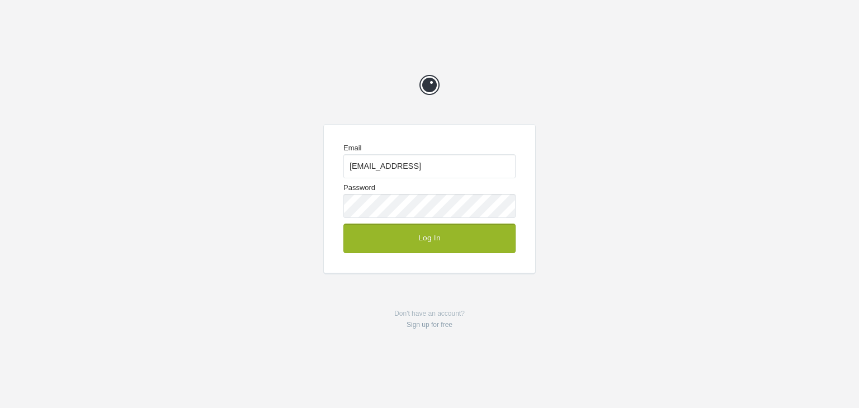
click at [387, 229] on button "Log In" at bounding box center [429, 238] width 172 height 29
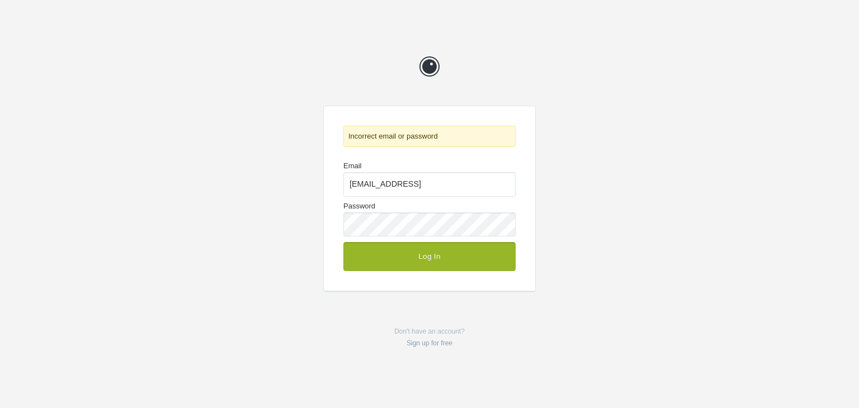
click at [411, 256] on button "Log In" at bounding box center [429, 256] width 172 height 29
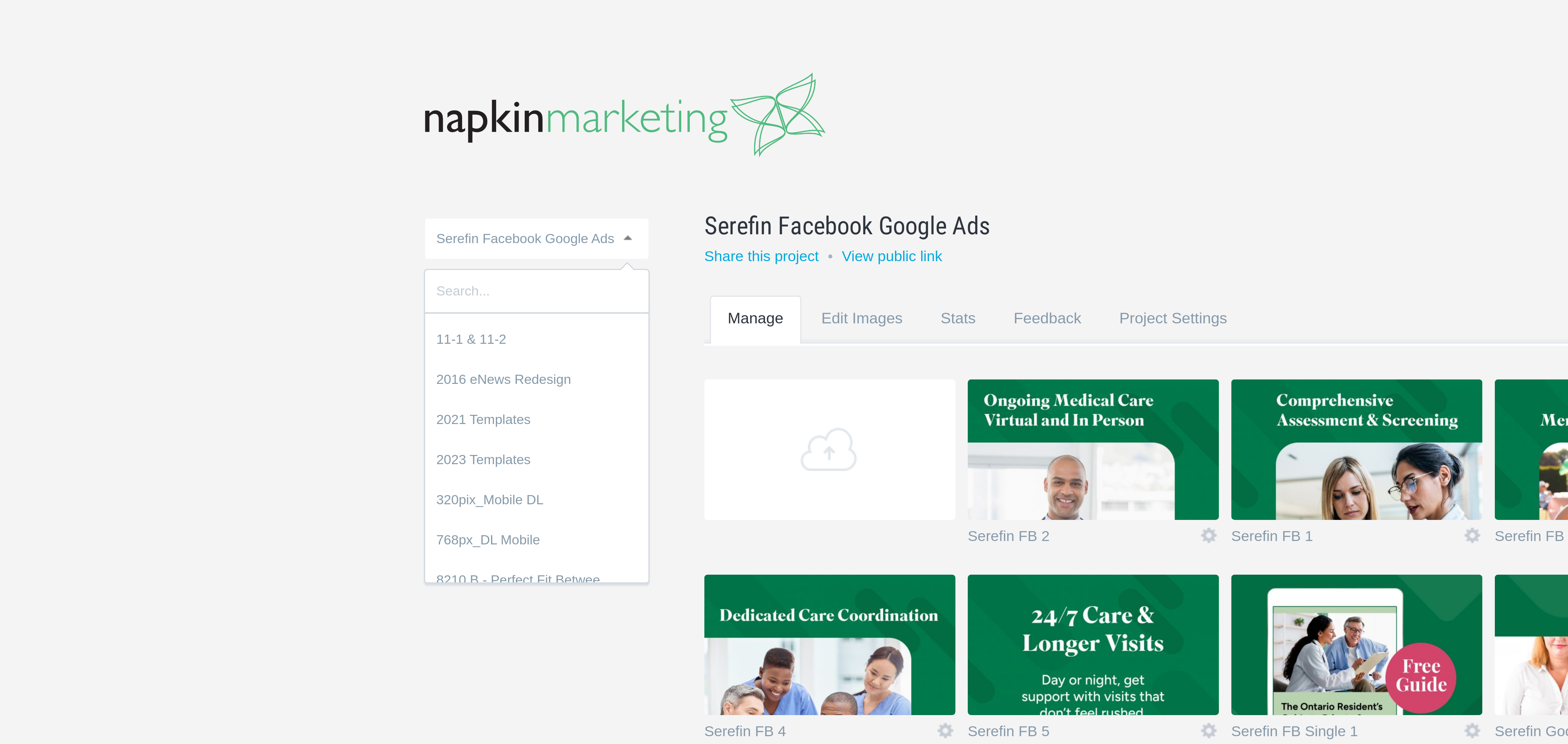
click at [616, 69] on link "Serefin Facebook Google Ads" at bounding box center [607, 73] width 68 height 12
click at [541, 105] on body "Napkin Edit profile Log out Upload 11-1 & 11-2 2016 eNews Redesign 2021 Templat…" at bounding box center [784, 372] width 1568 height 744
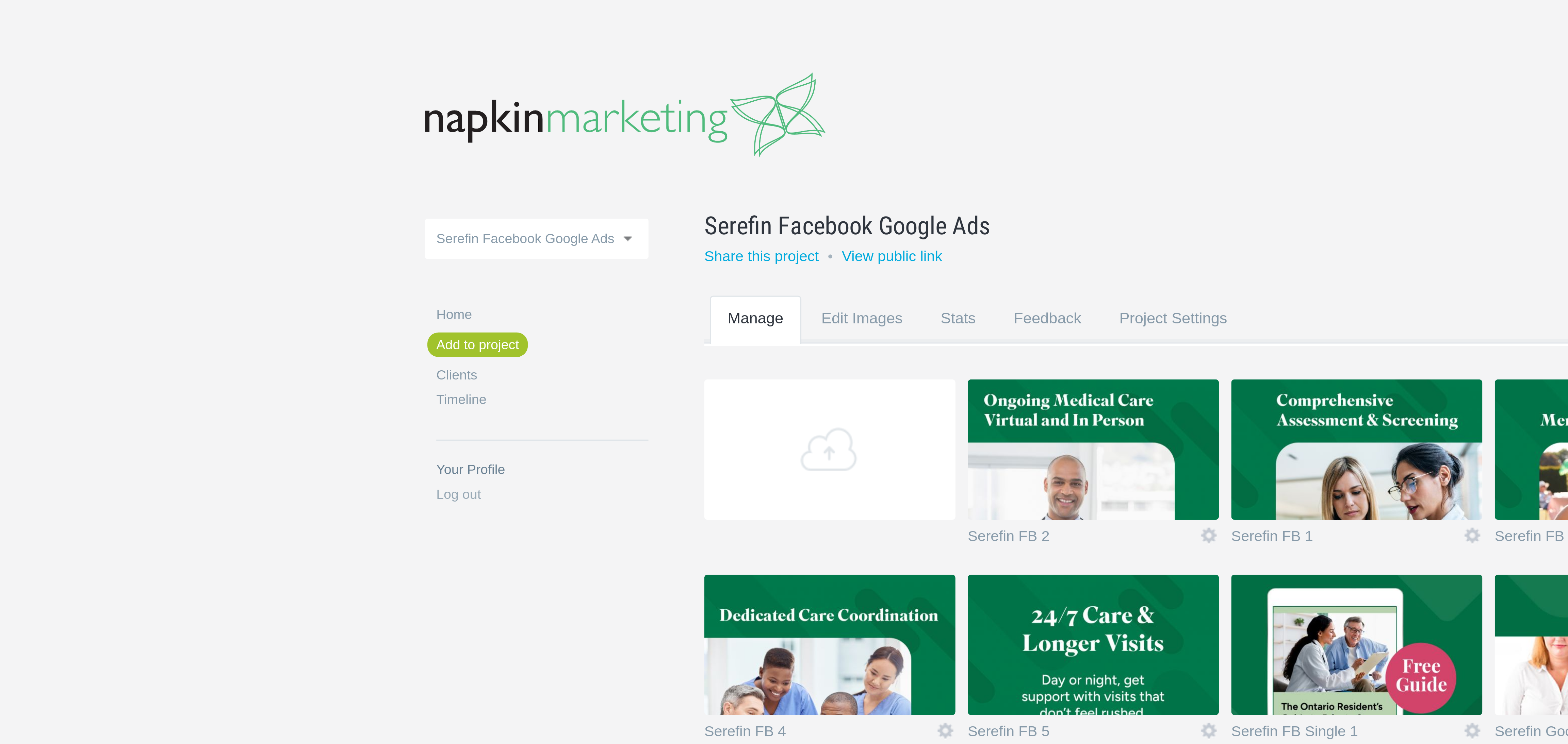
click at [590, 144] on link "Your Profile" at bounding box center [609, 143] width 65 height 4
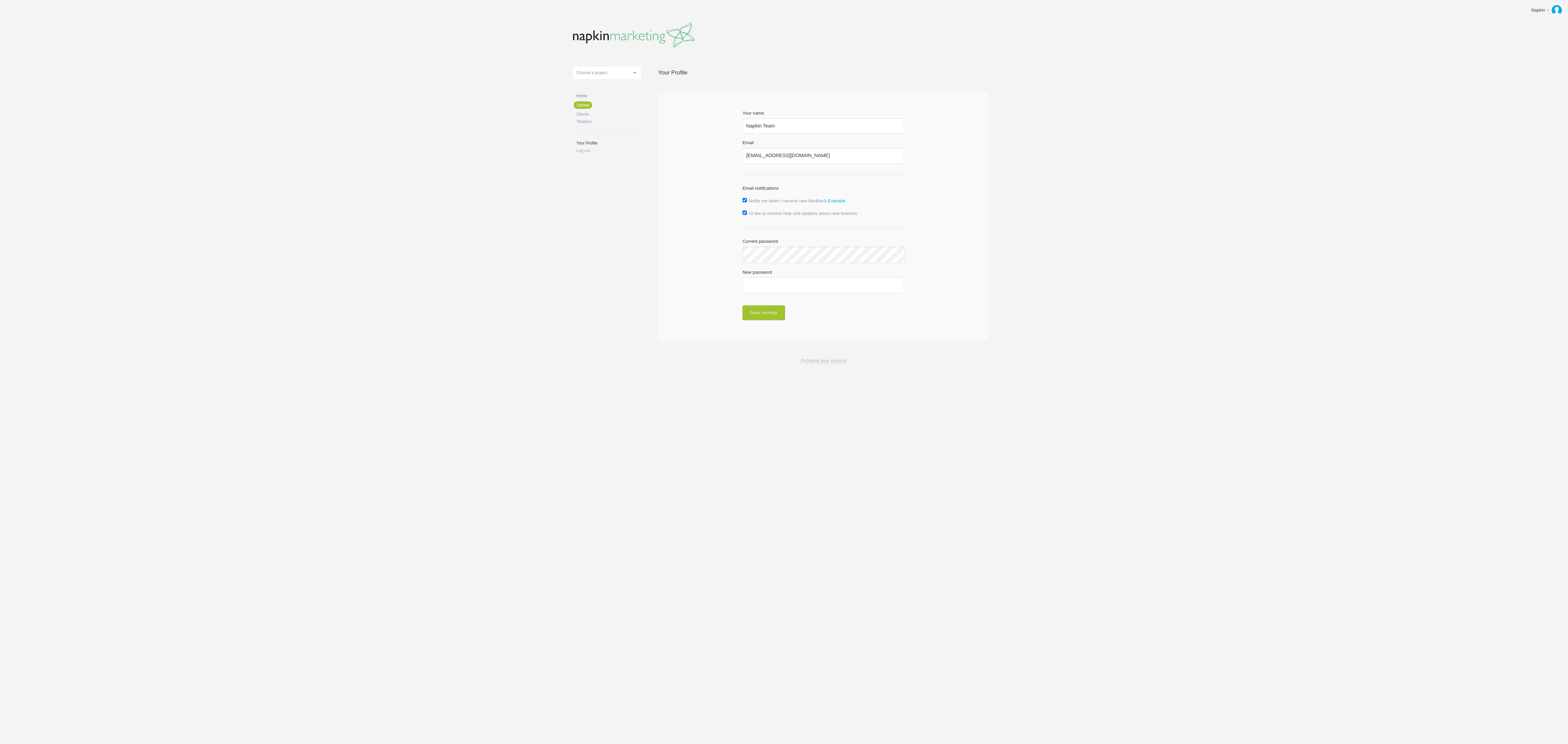
click at [584, 96] on link "Home" at bounding box center [609, 96] width 65 height 4
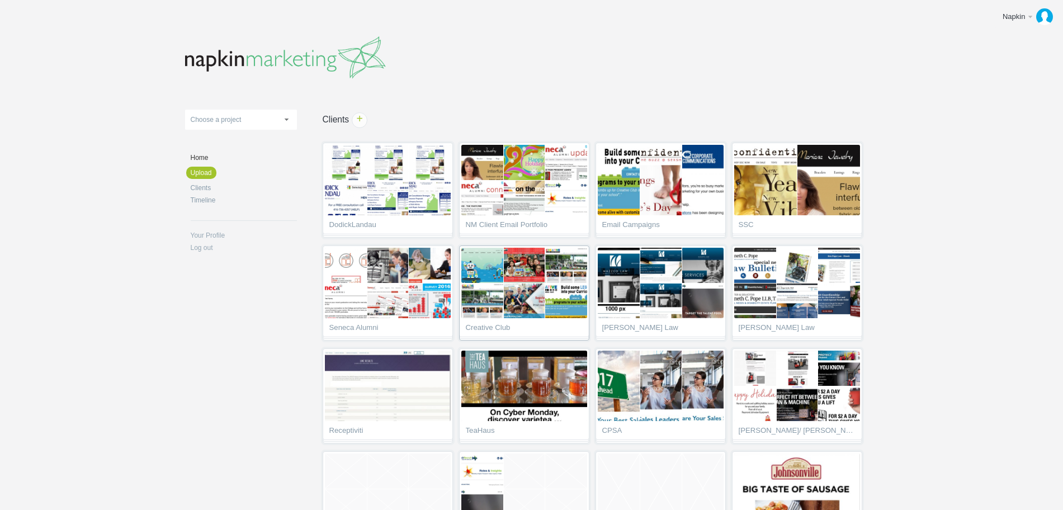
drag, startPoint x: 2470, startPoint y: 0, endPoint x: 520, endPoint y: 263, distance: 1967.5
click at [629, 72] on header at bounding box center [531, 54] width 693 height 65
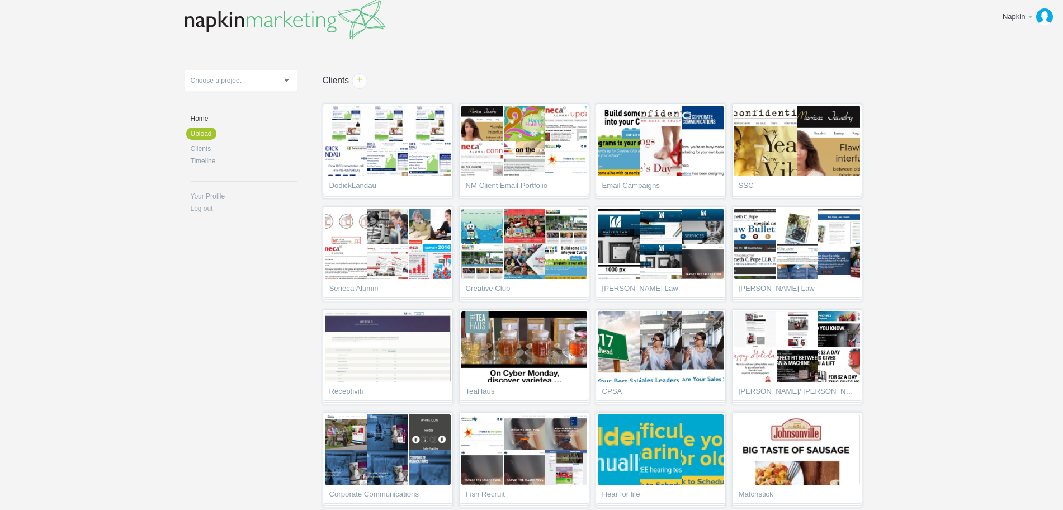
scroll to position [70, 0]
